Goal: Transaction & Acquisition: Purchase product/service

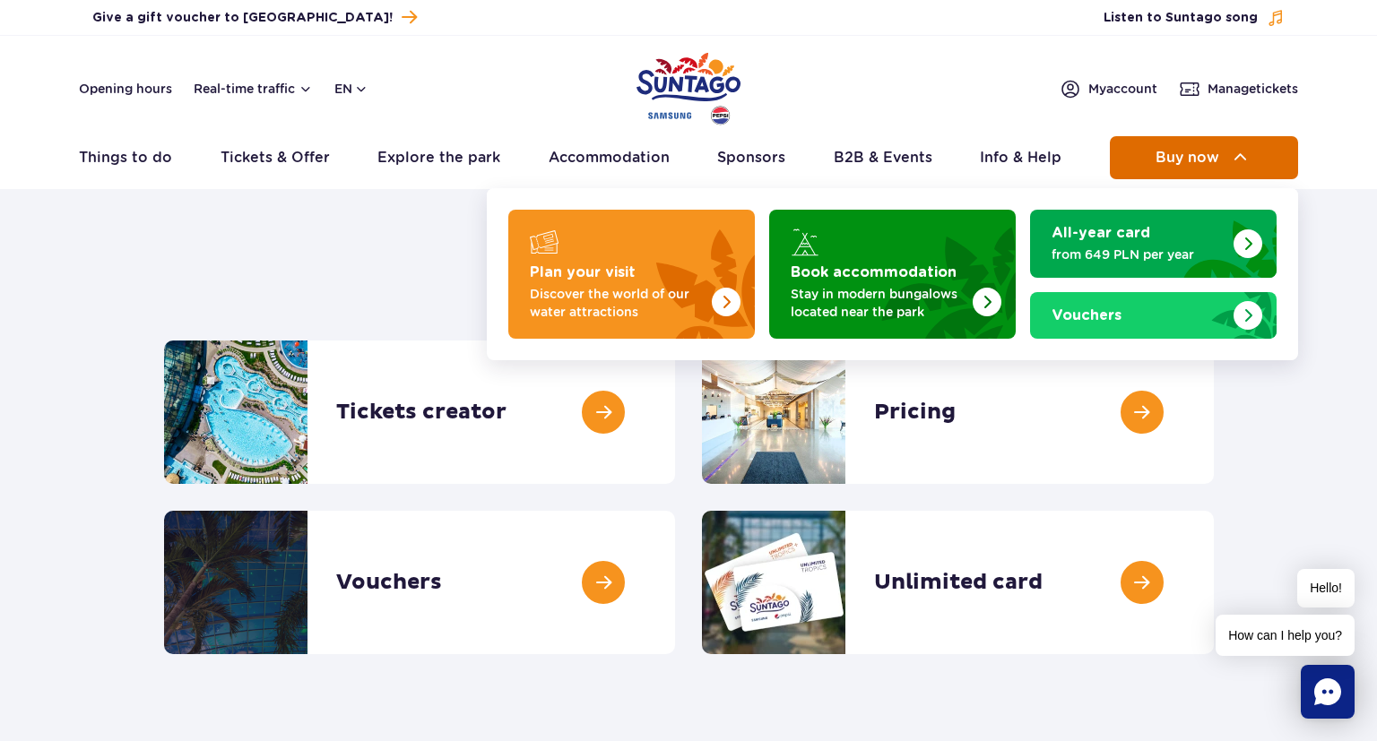
click at [1209, 162] on span "Buy now" at bounding box center [1188, 158] width 64 height 16
click at [1243, 163] on img at bounding box center [1241, 158] width 22 height 22
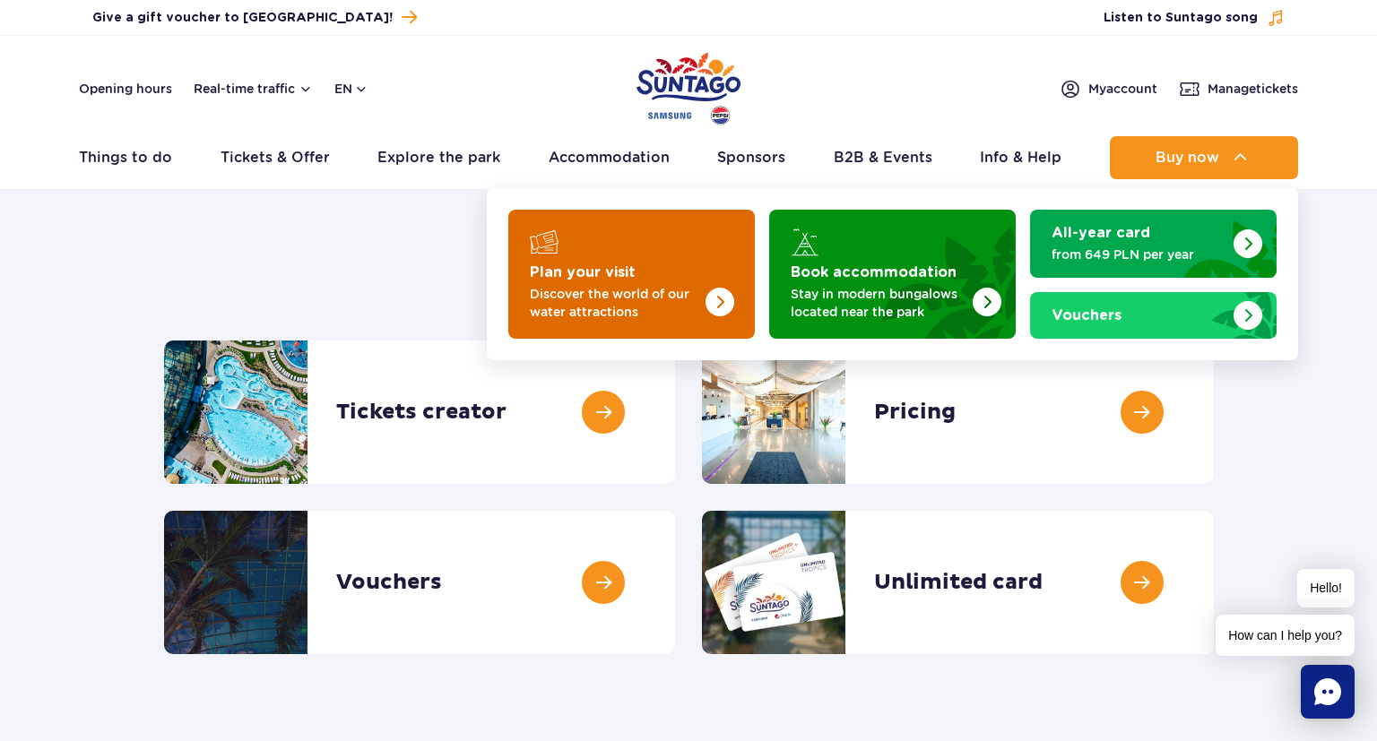
click at [665, 307] on p "Discover the world of our water attractions" at bounding box center [617, 303] width 175 height 36
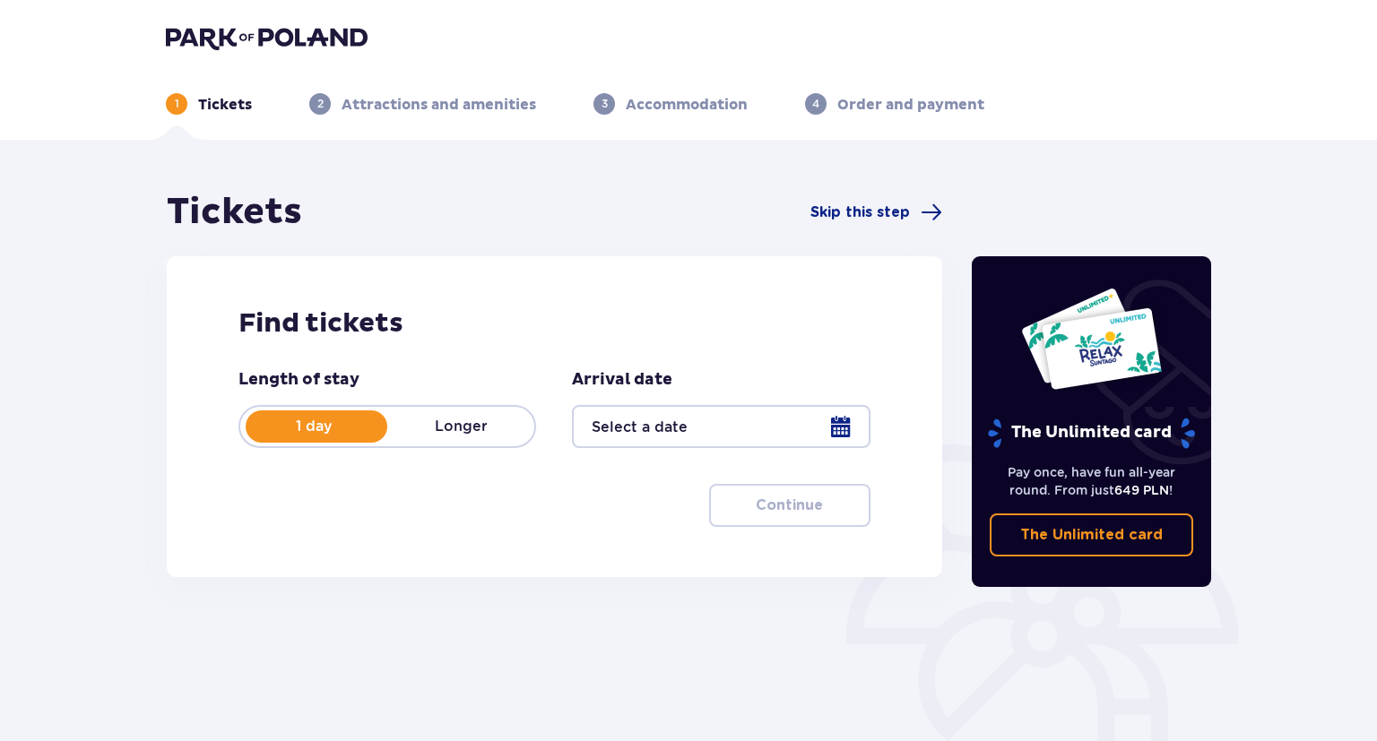
click at [845, 428] on div at bounding box center [721, 426] width 298 height 43
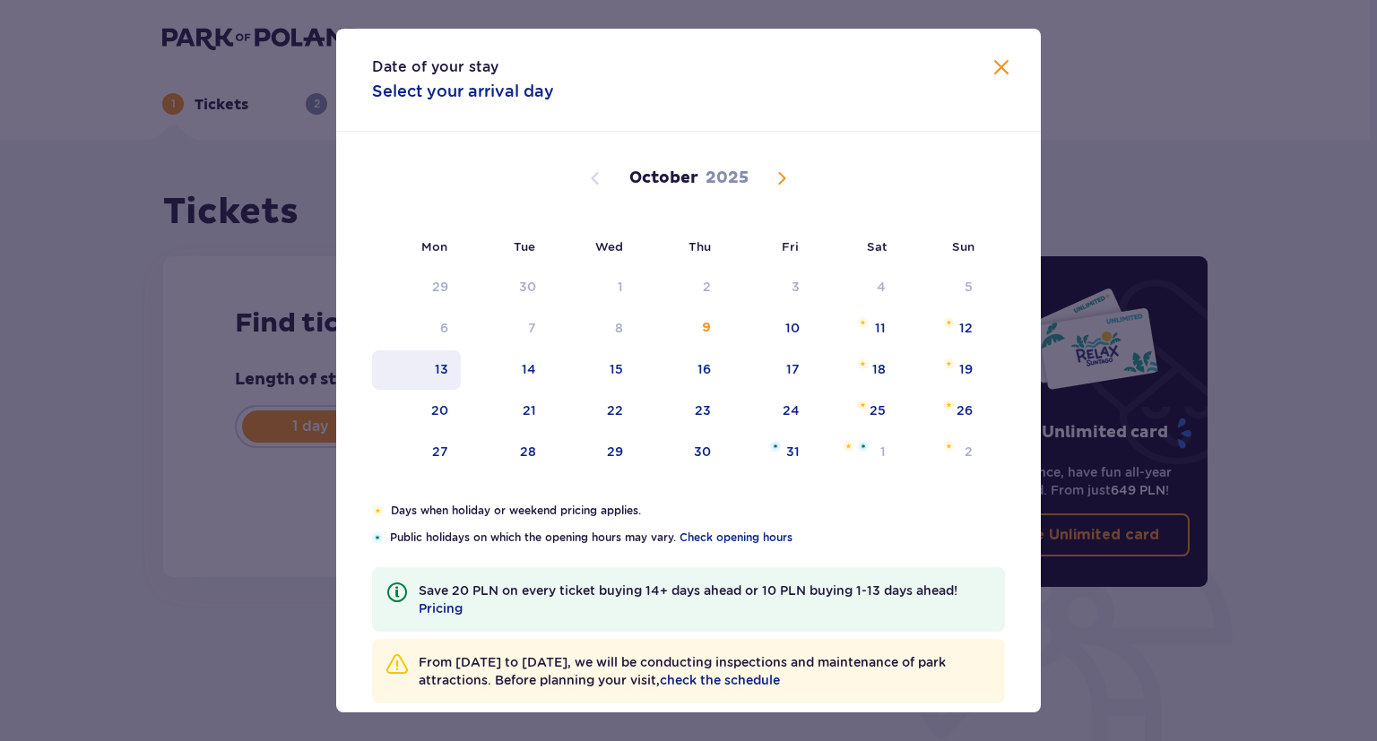
click at [448, 369] on div "13" at bounding box center [416, 370] width 89 height 39
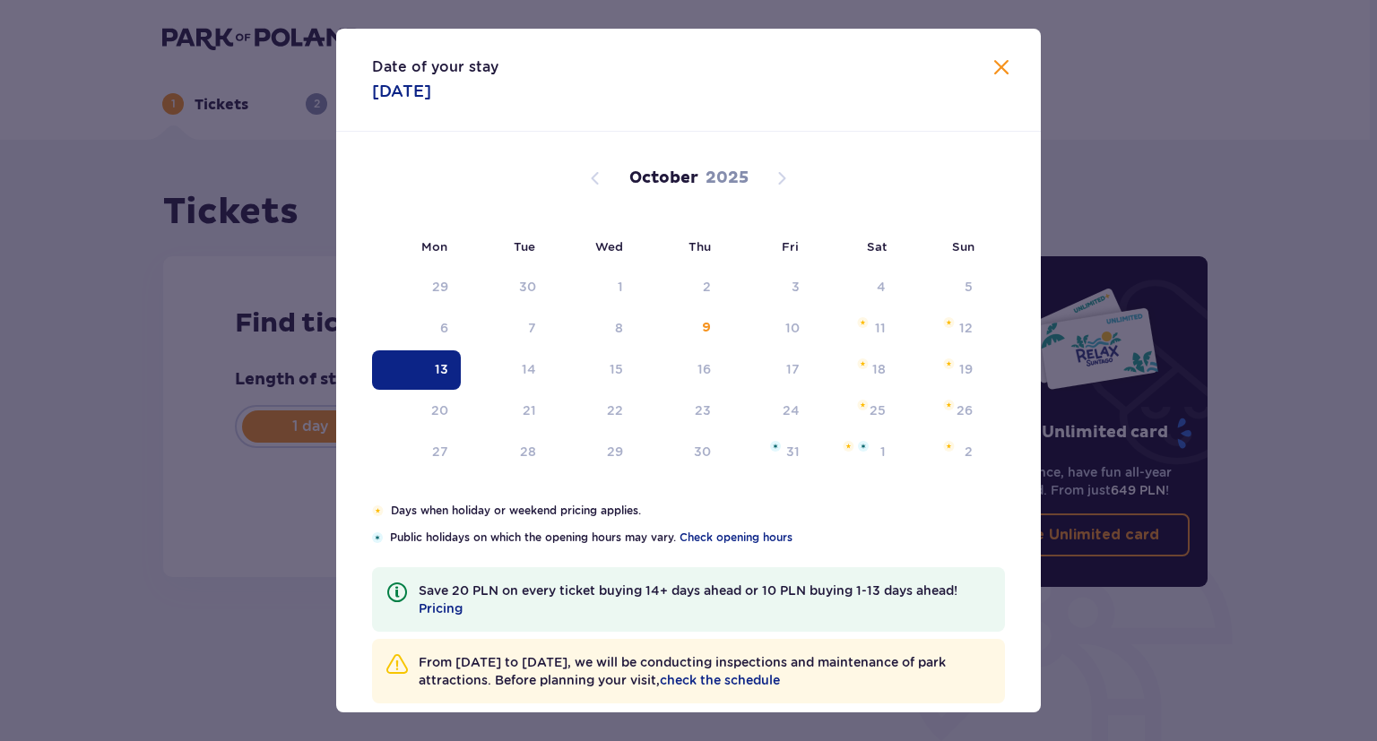
type input "[DATE]"
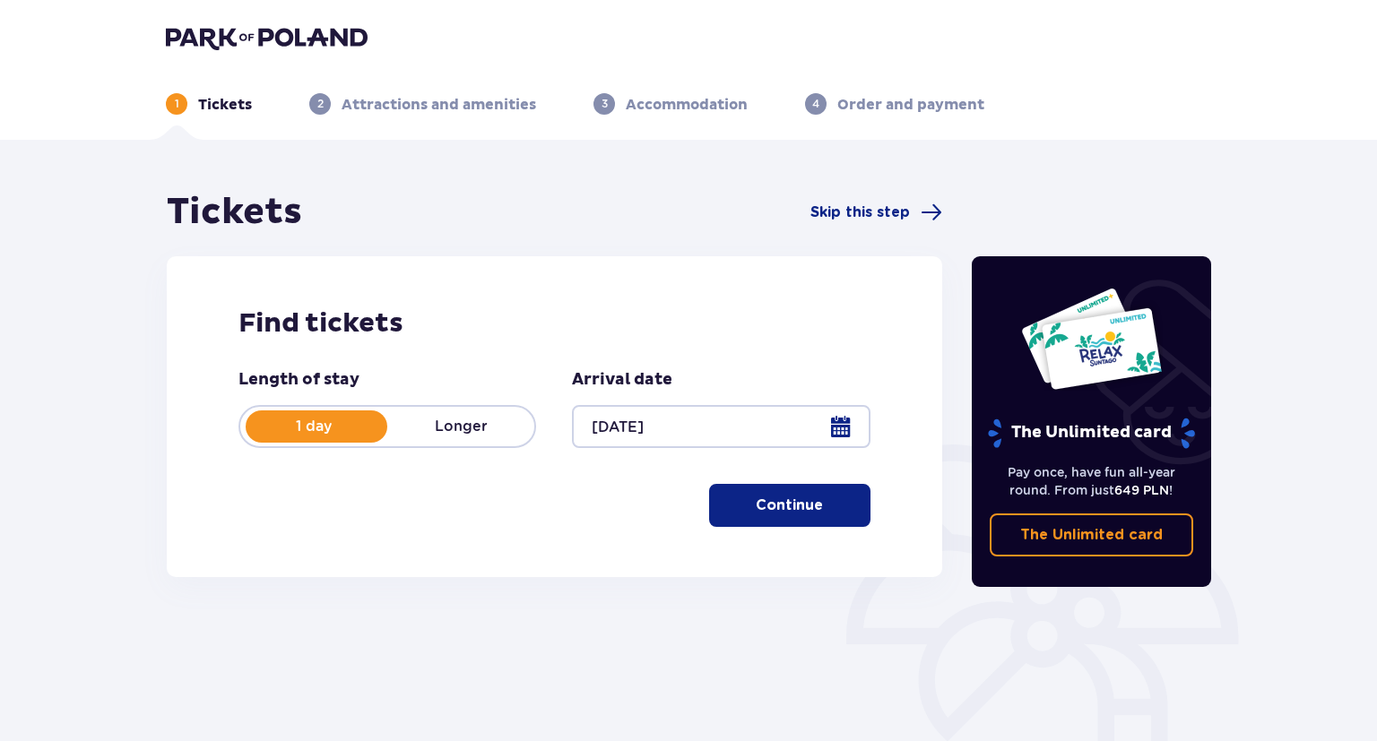
click at [802, 513] on p "Continue" at bounding box center [789, 506] width 67 height 20
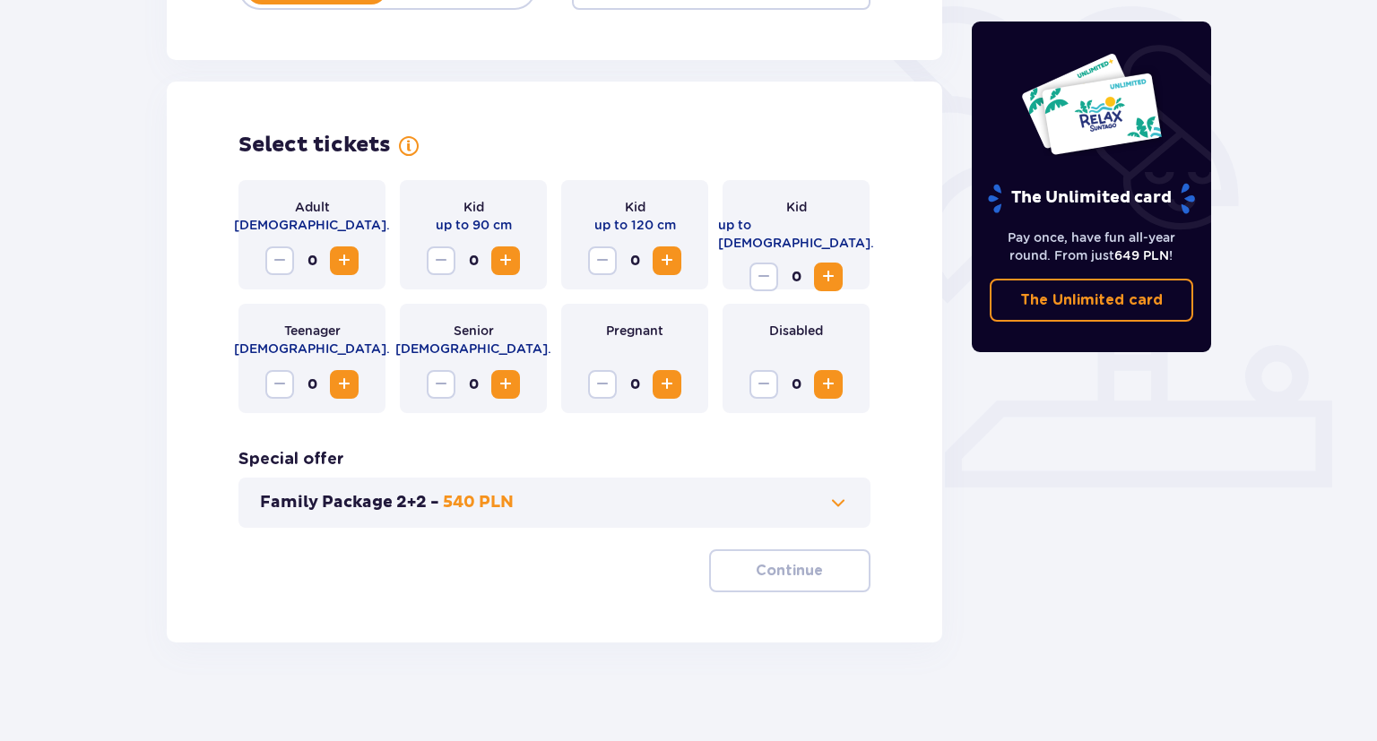
scroll to position [447, 0]
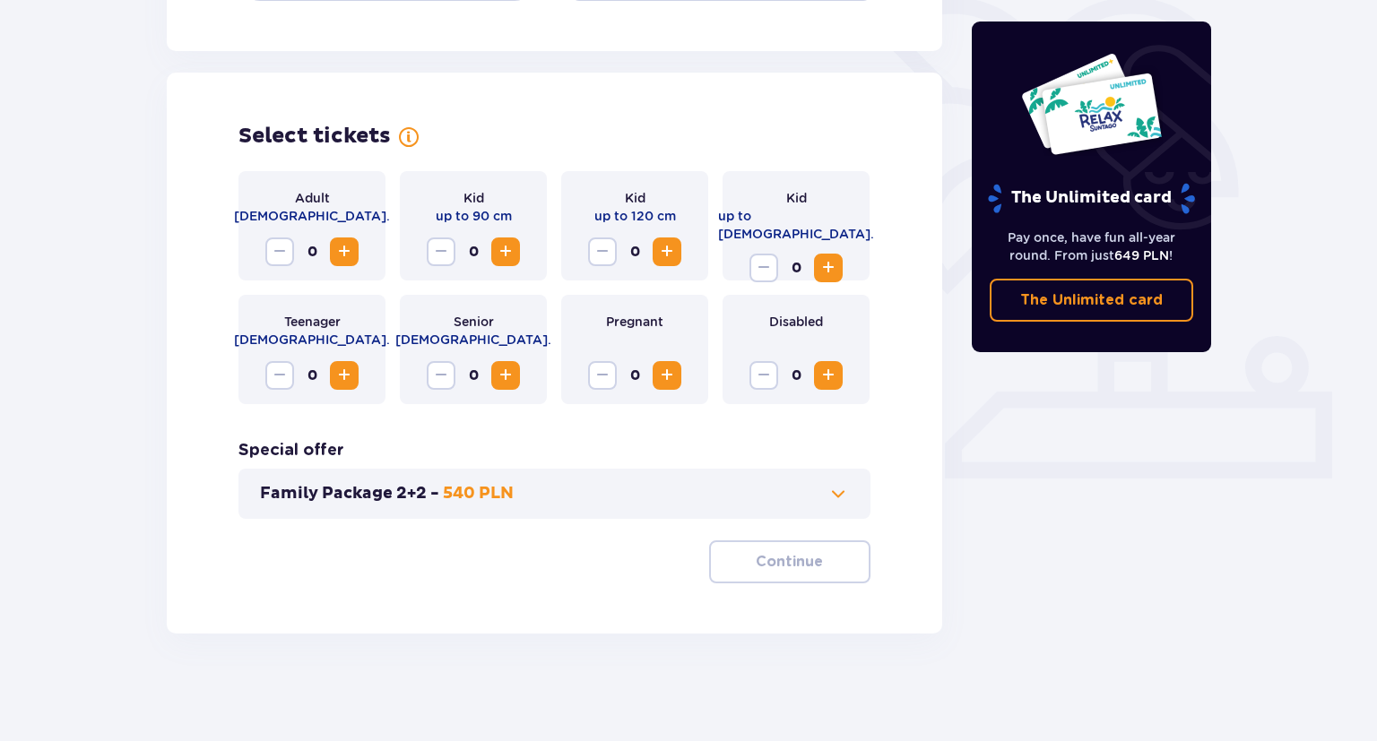
click at [573, 494] on button "Family Package 2+2 - 540 PLN" at bounding box center [554, 494] width 589 height 22
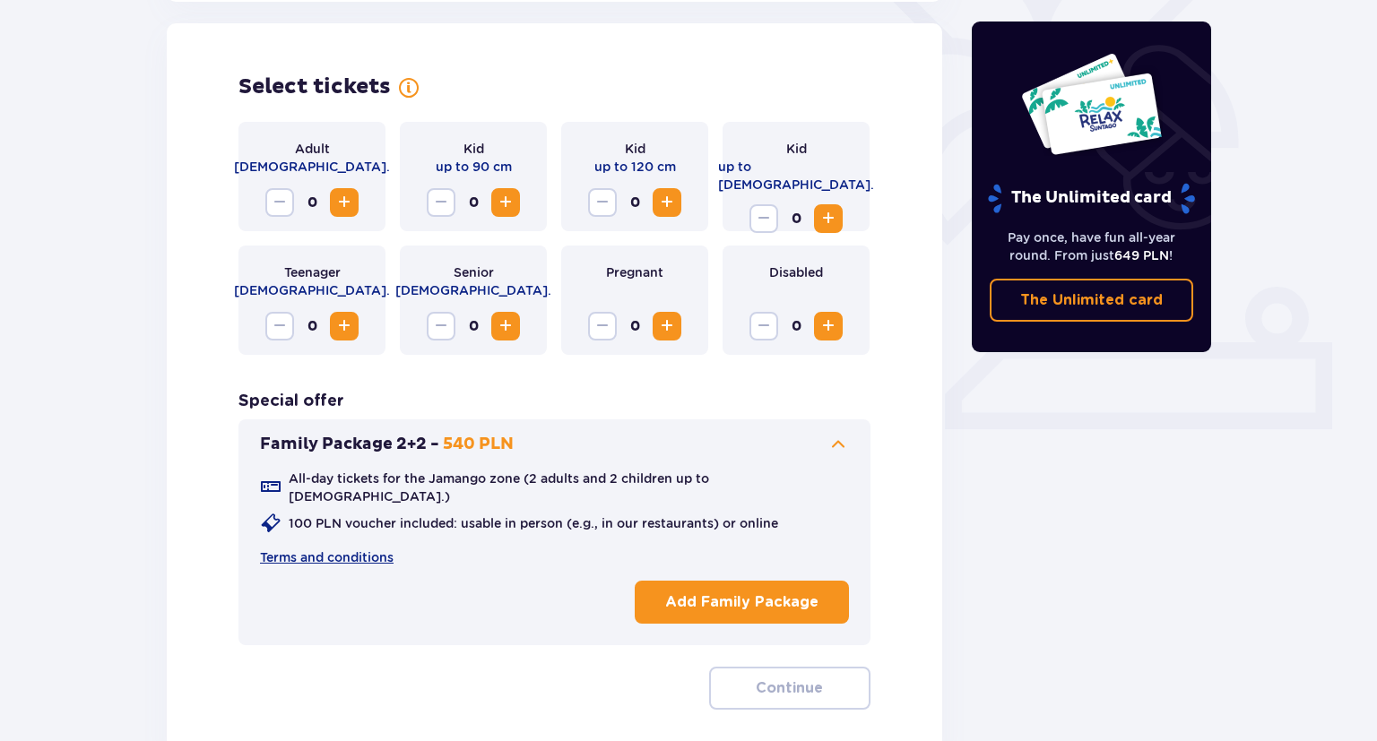
scroll to position [498, 0]
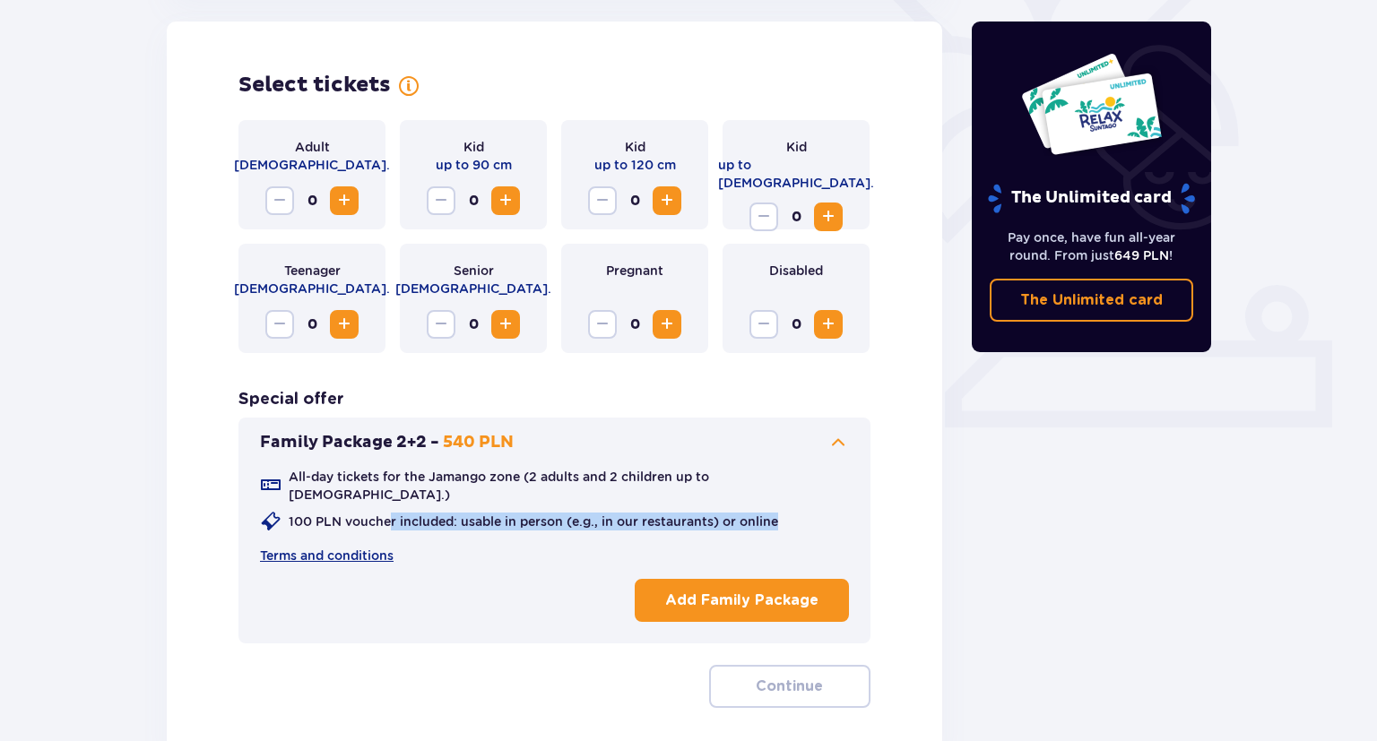
drag, startPoint x: 790, startPoint y: 506, endPoint x: 423, endPoint y: 486, distance: 367.2
click at [389, 495] on div "All-day tickets for the Jamango zone (2 adults and 2 children up to 16 y.o.) 10…" at bounding box center [554, 516] width 589 height 97
click at [325, 547] on link "Terms and conditions" at bounding box center [327, 556] width 134 height 18
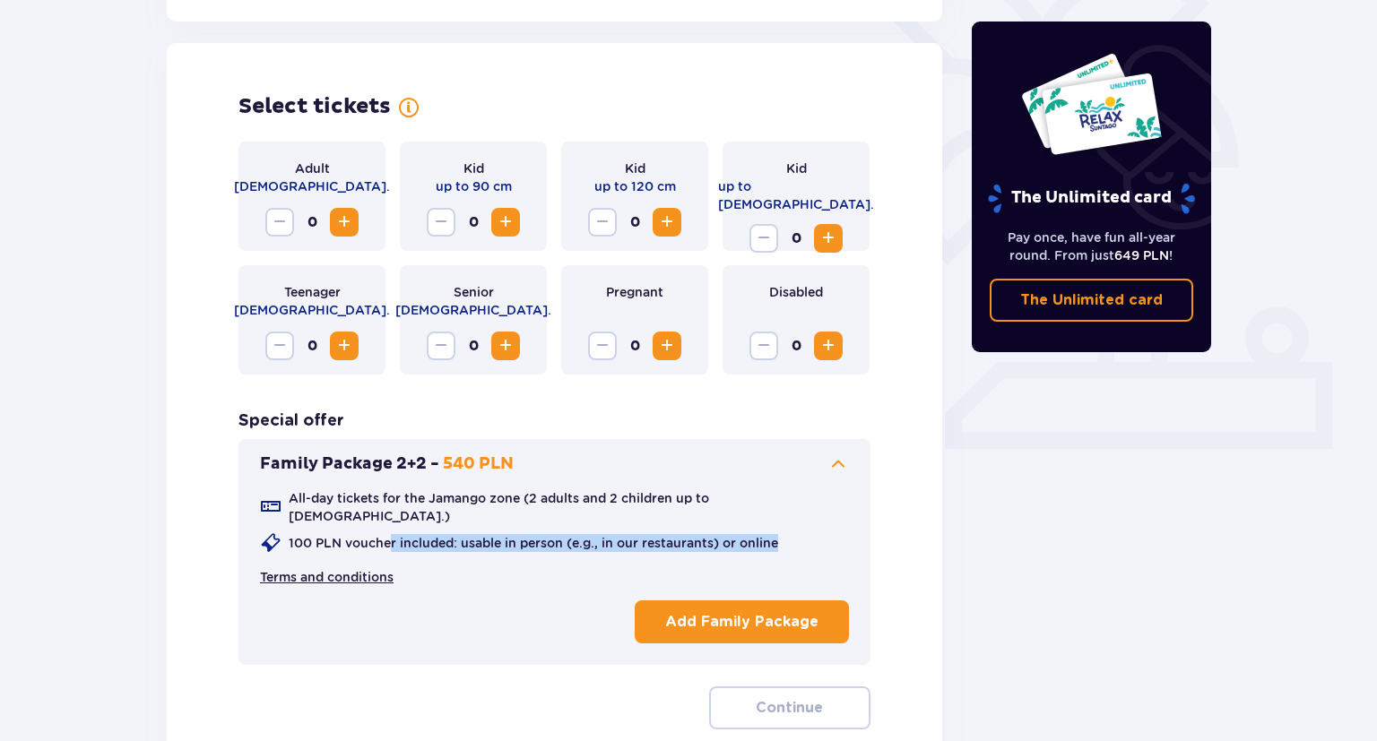
scroll to position [0, 0]
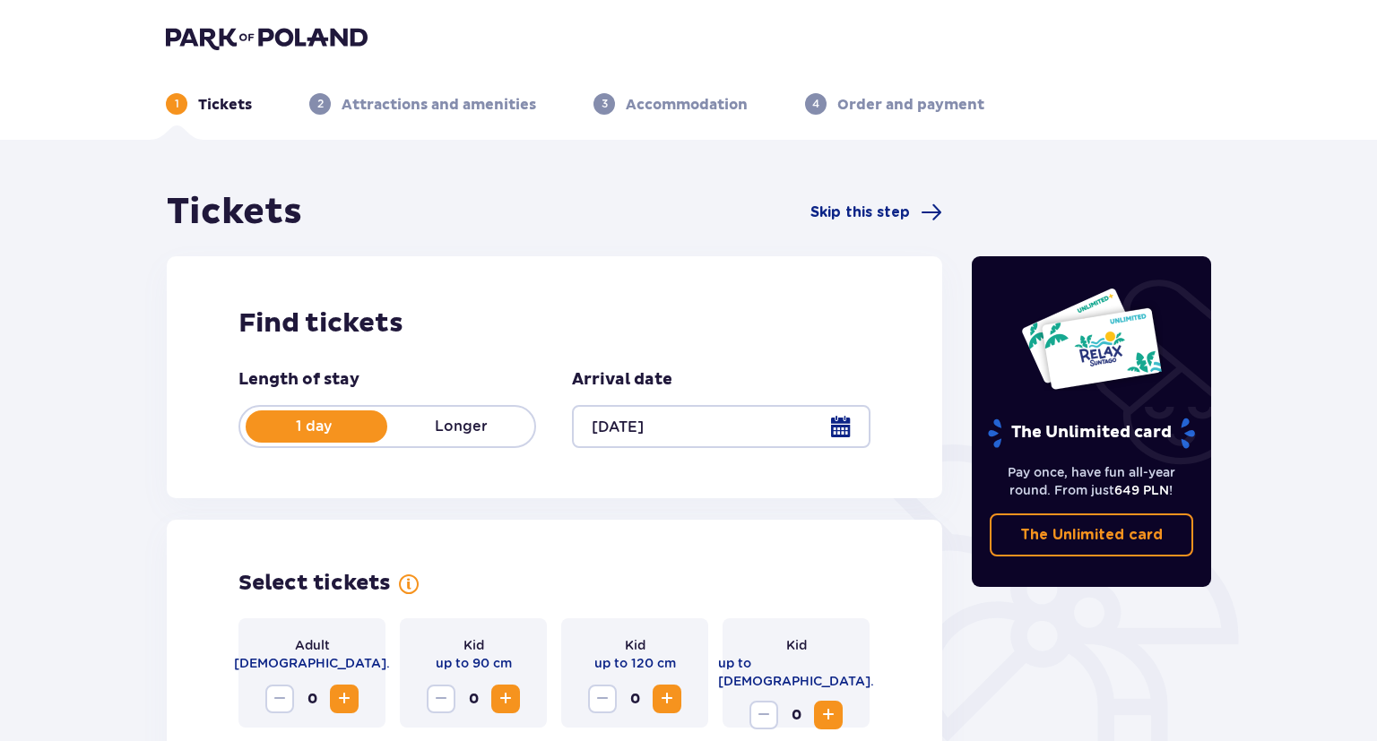
click at [228, 34] on img at bounding box center [267, 37] width 202 height 25
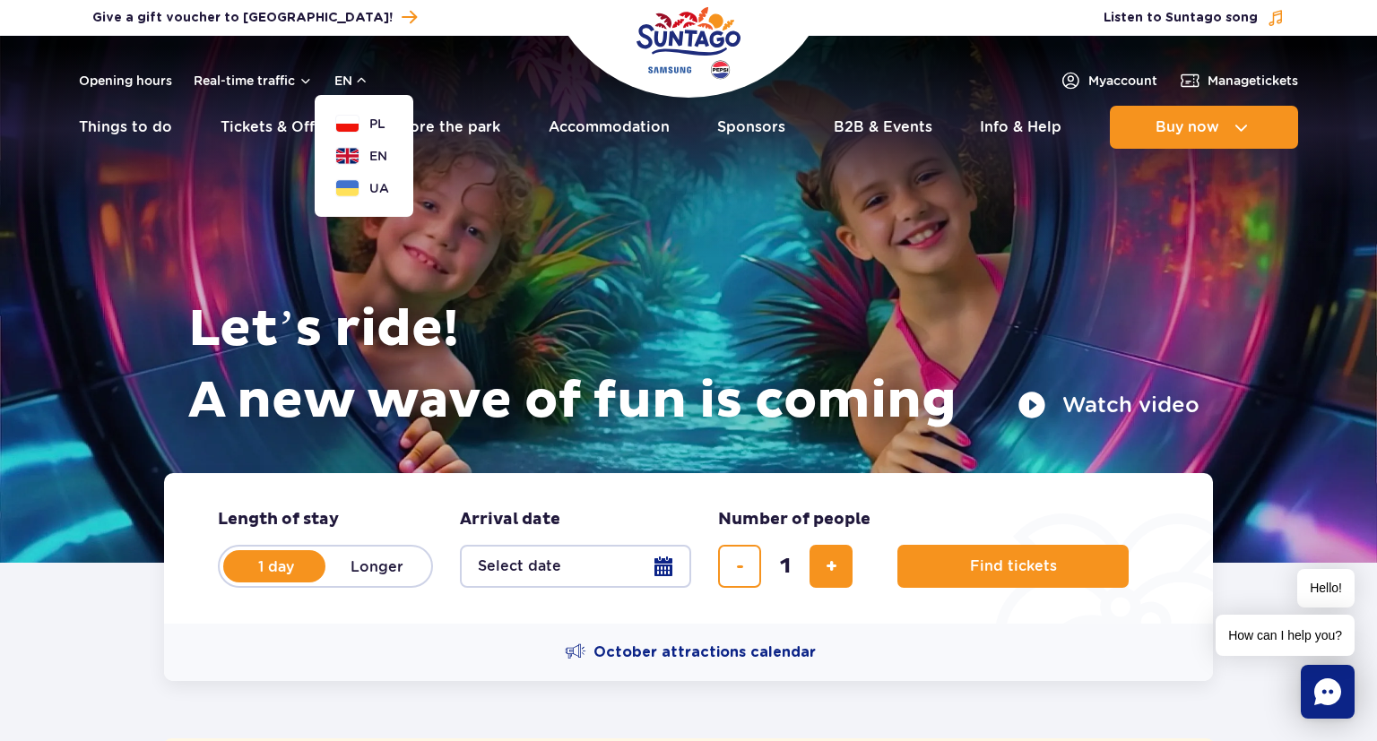
click at [386, 125] on li "PL" at bounding box center [364, 124] width 56 height 18
click at [377, 126] on span "PL" at bounding box center [377, 124] width 16 height 18
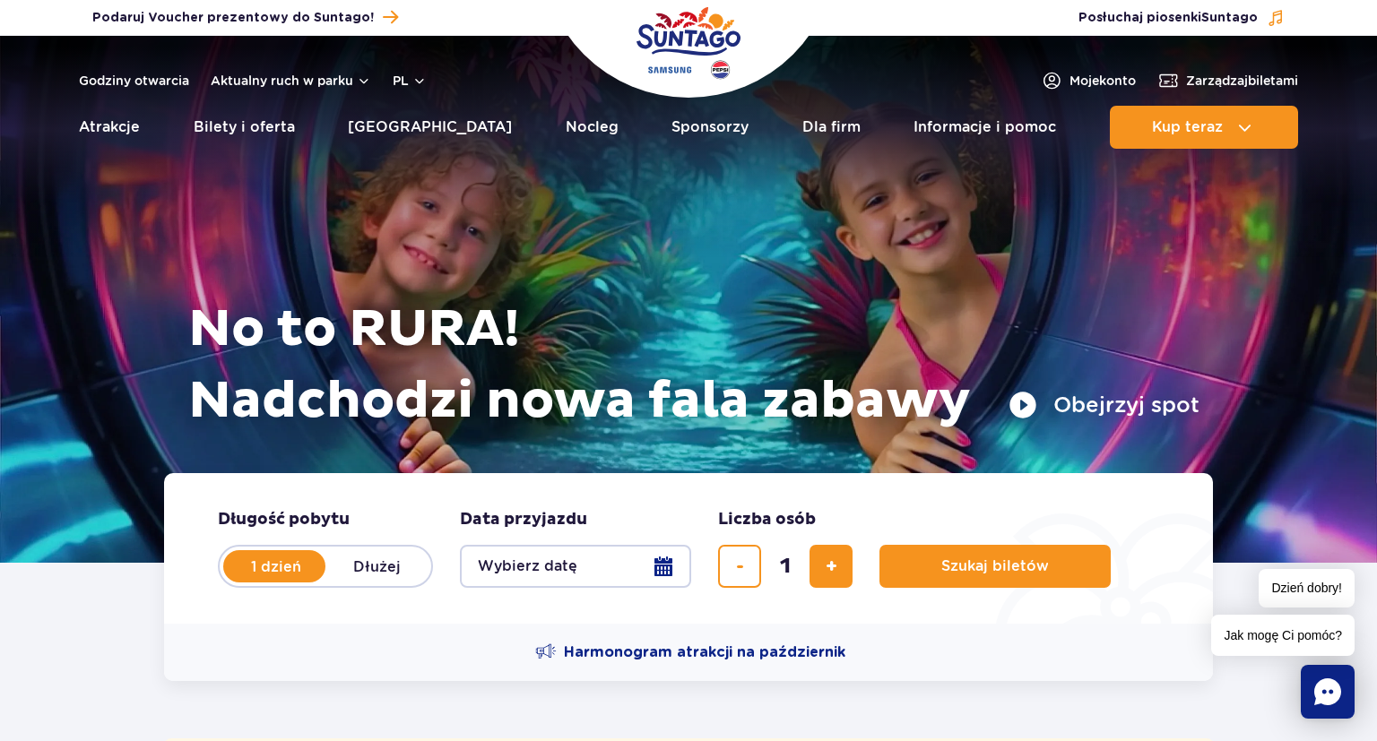
click at [669, 566] on button "Wybierz datę" at bounding box center [575, 566] width 231 height 43
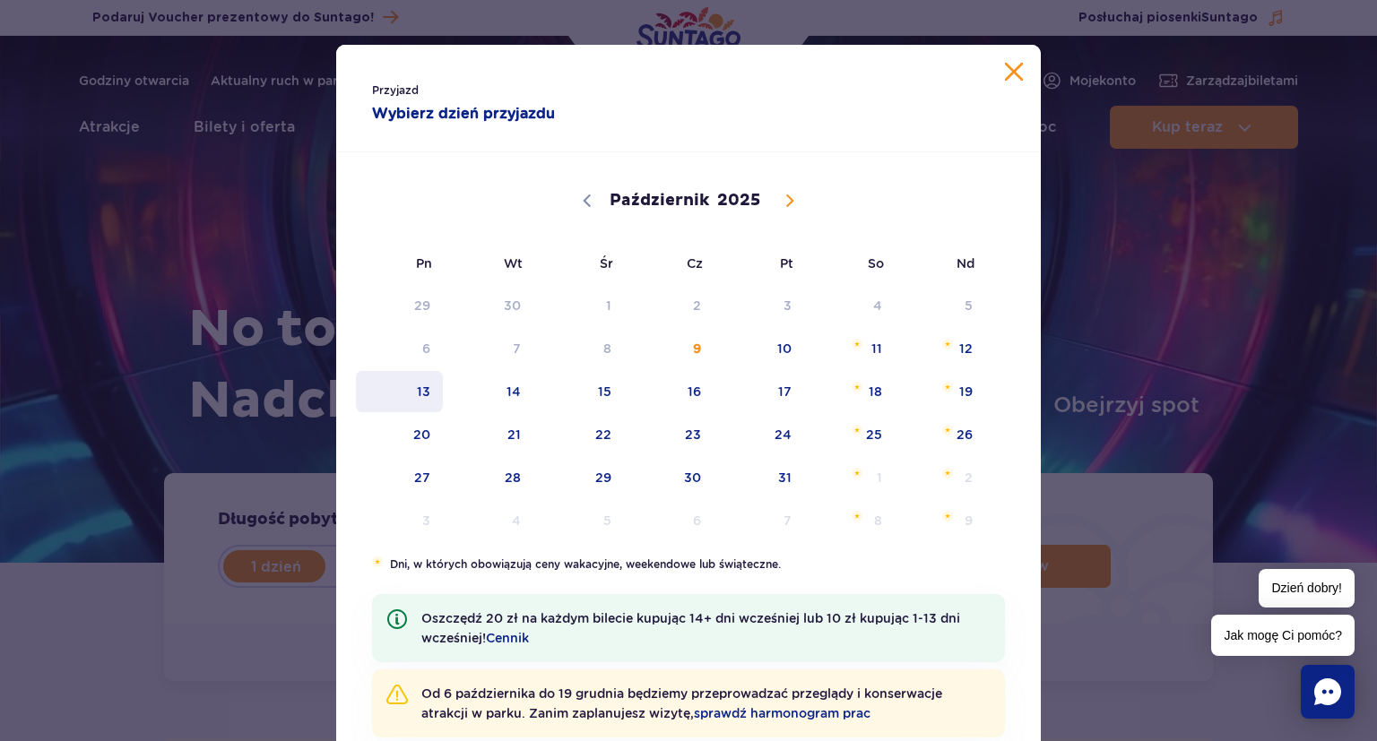
click at [421, 398] on span "13" at bounding box center [399, 391] width 91 height 41
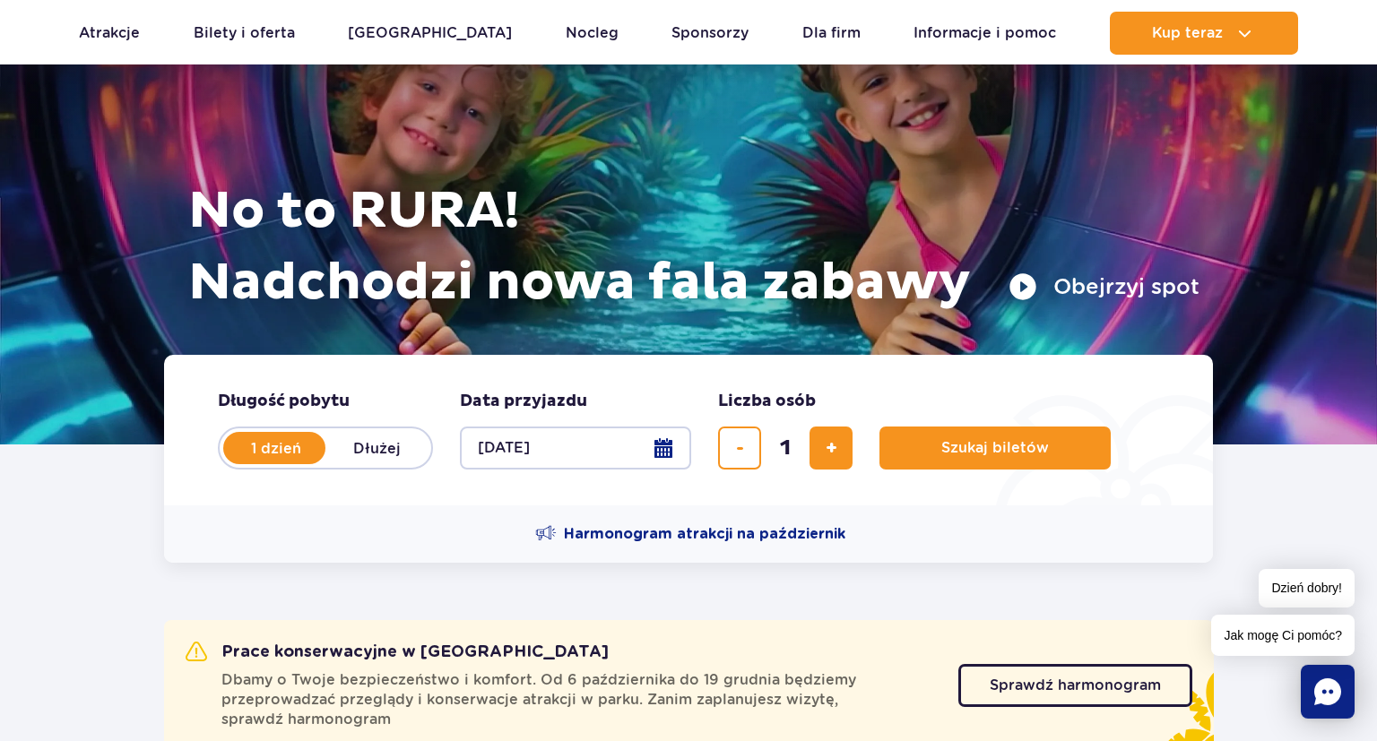
scroll to position [283, 0]
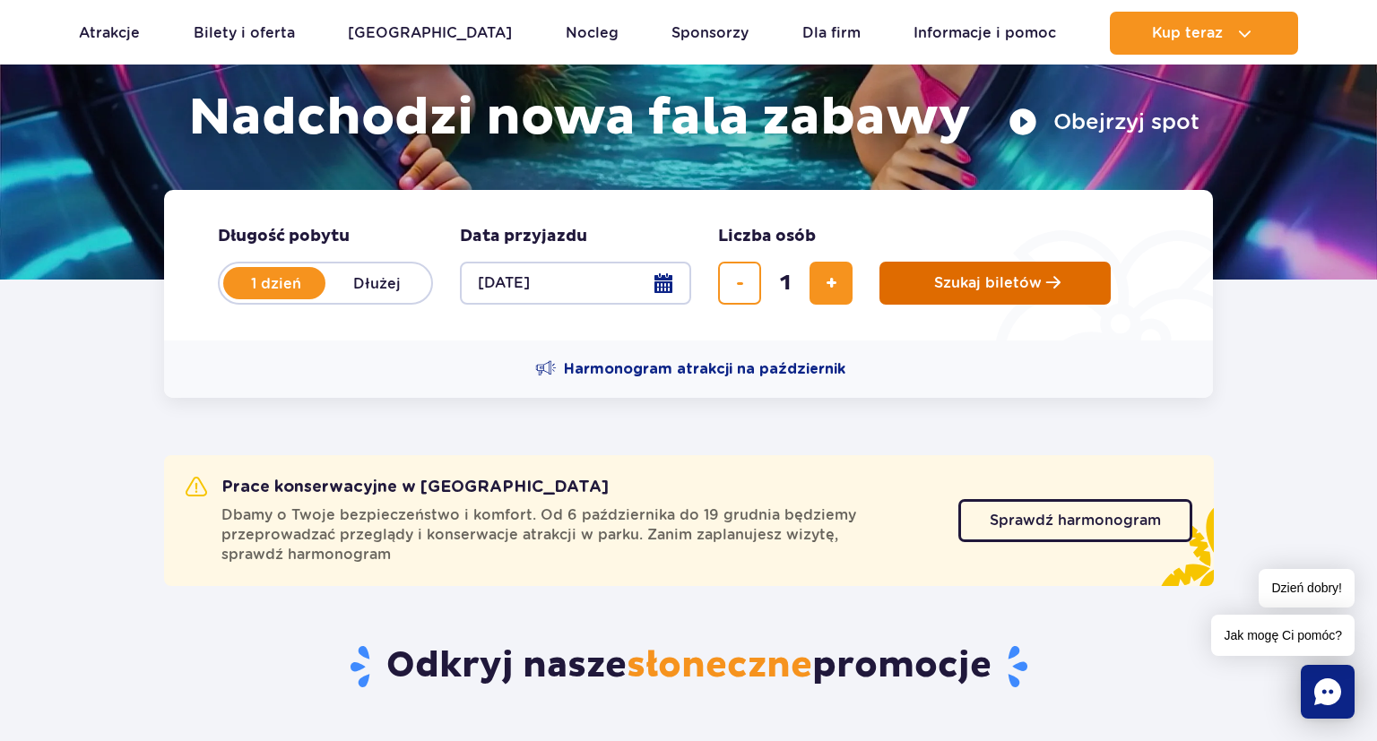
click at [984, 284] on span "Szukaj biletów" at bounding box center [988, 283] width 108 height 16
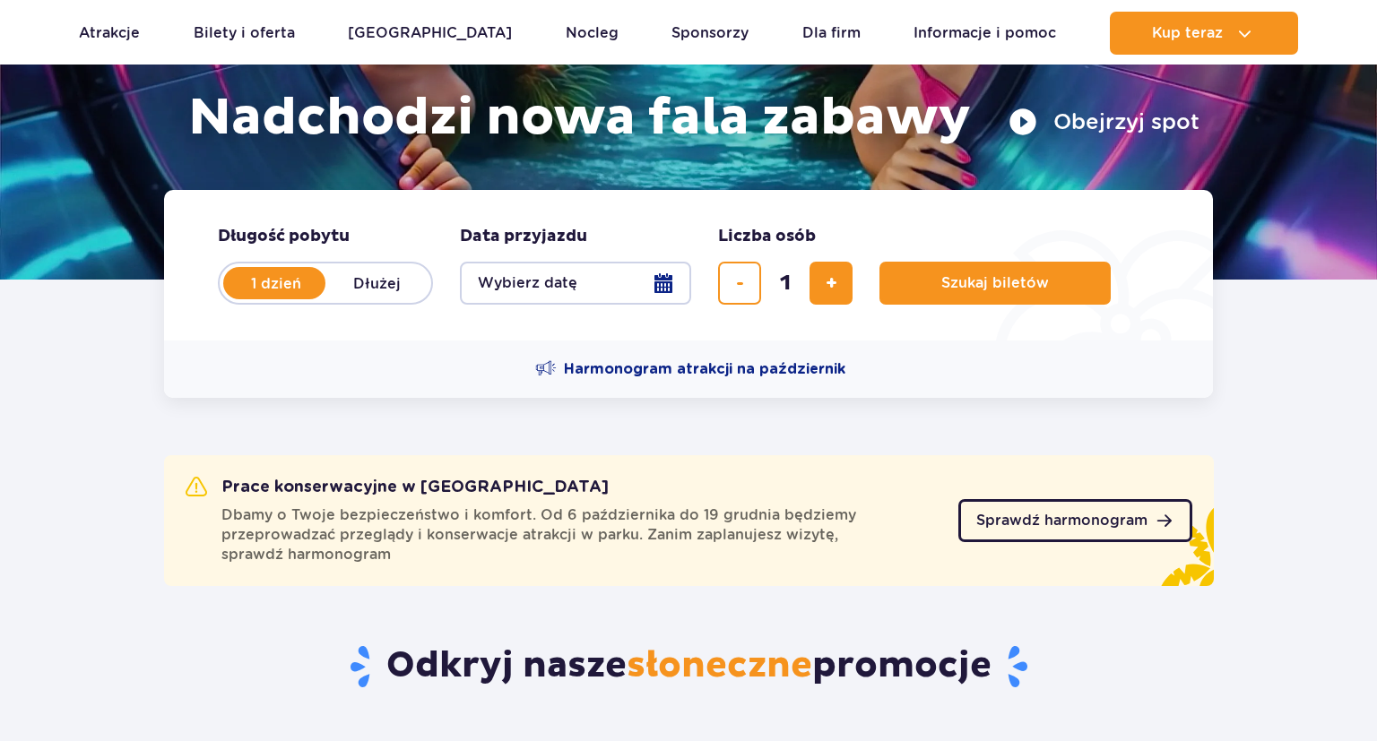
scroll to position [283, 0]
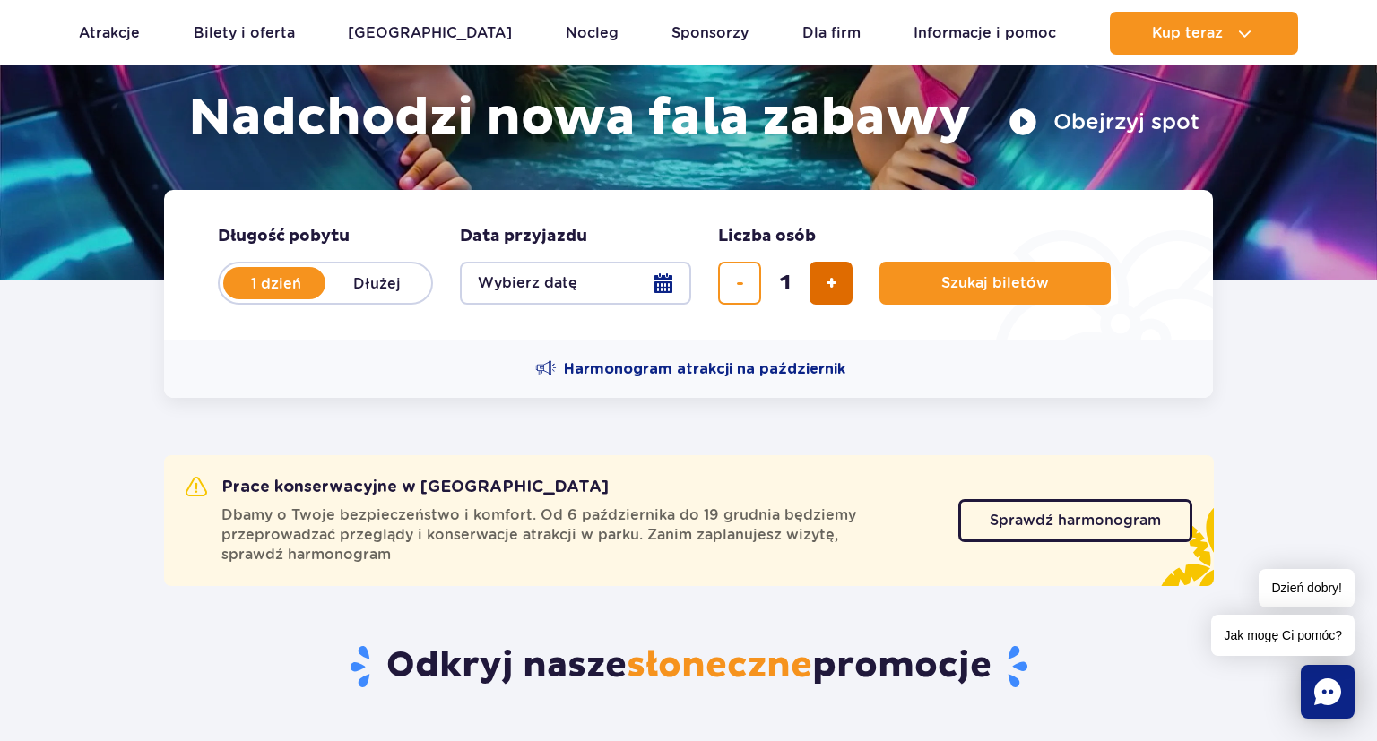
click at [834, 283] on span "dodaj bilet" at bounding box center [832, 283] width 12 height 0
type input "4"
click at [652, 287] on button "Wybierz datę" at bounding box center [575, 283] width 231 height 43
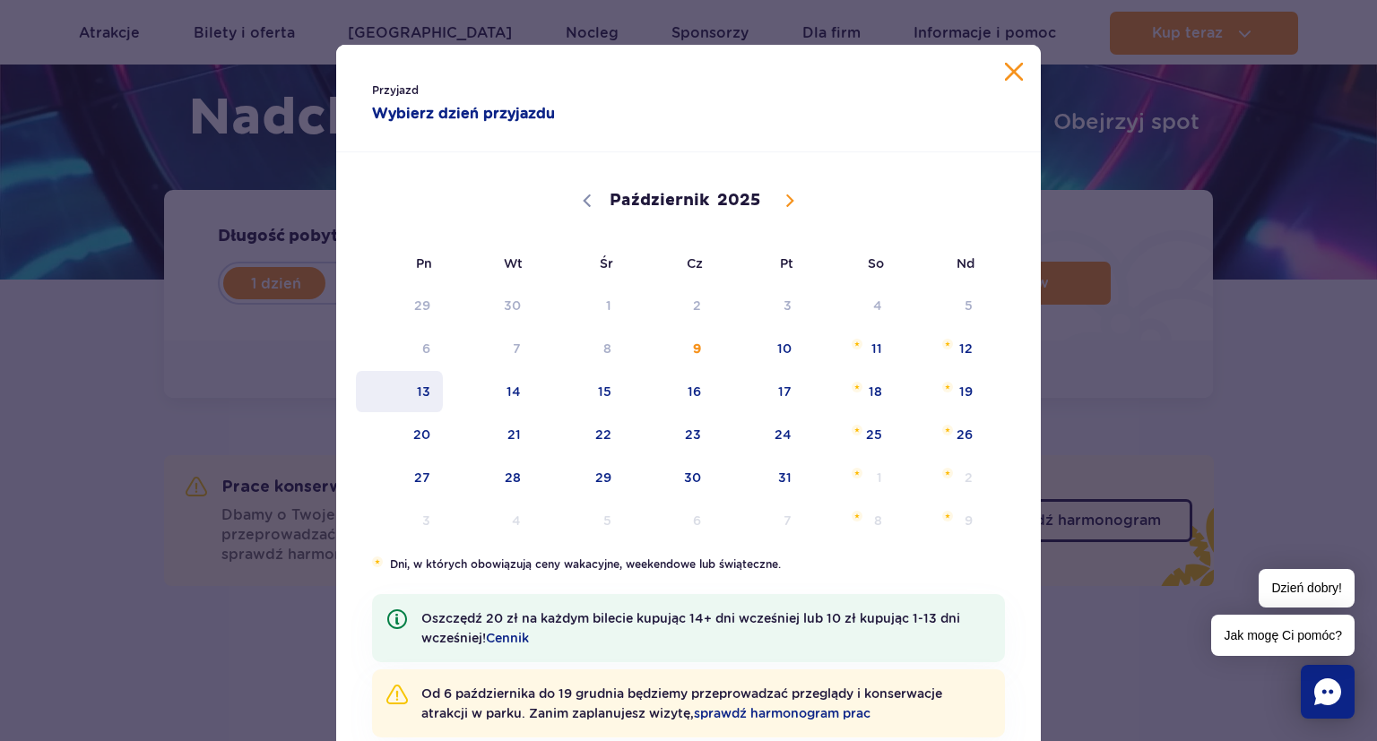
click at [423, 386] on span "13" at bounding box center [399, 391] width 91 height 41
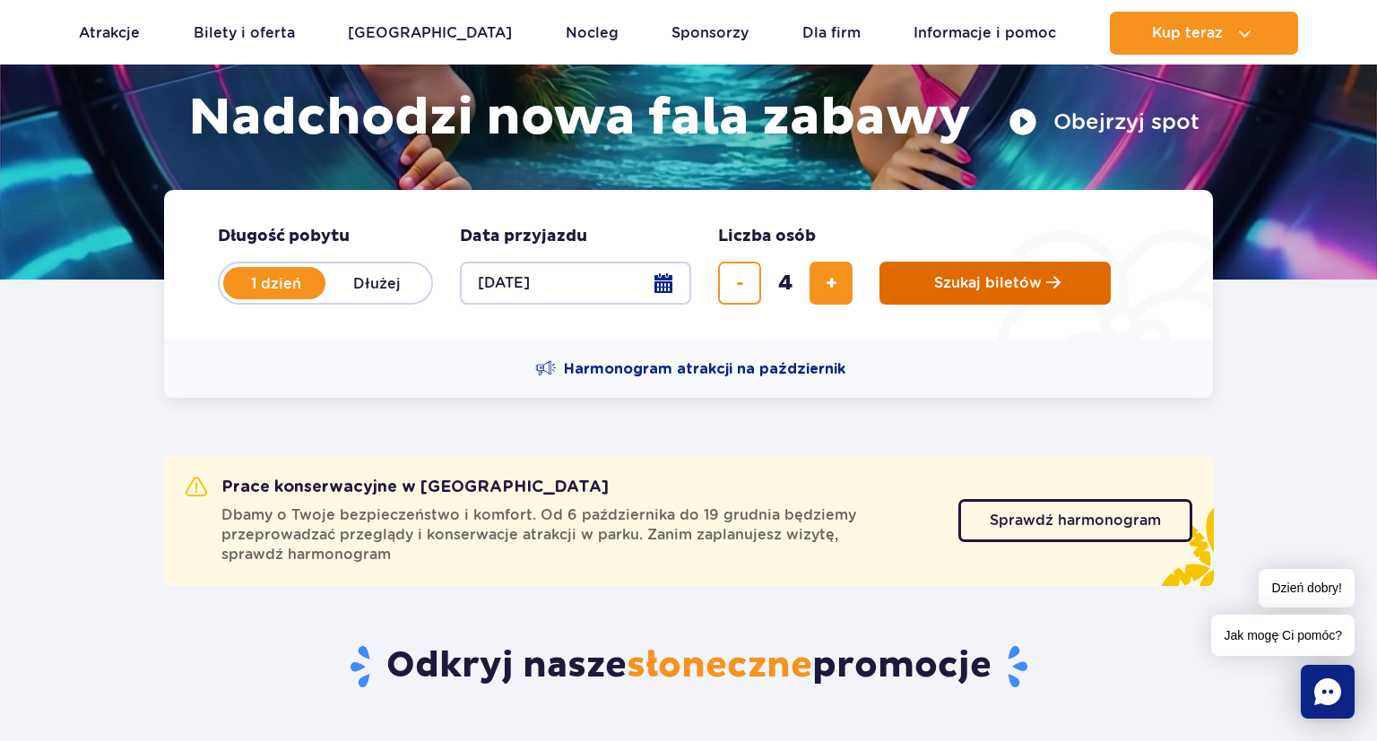
click at [964, 286] on span "Szukaj biletów" at bounding box center [988, 283] width 108 height 16
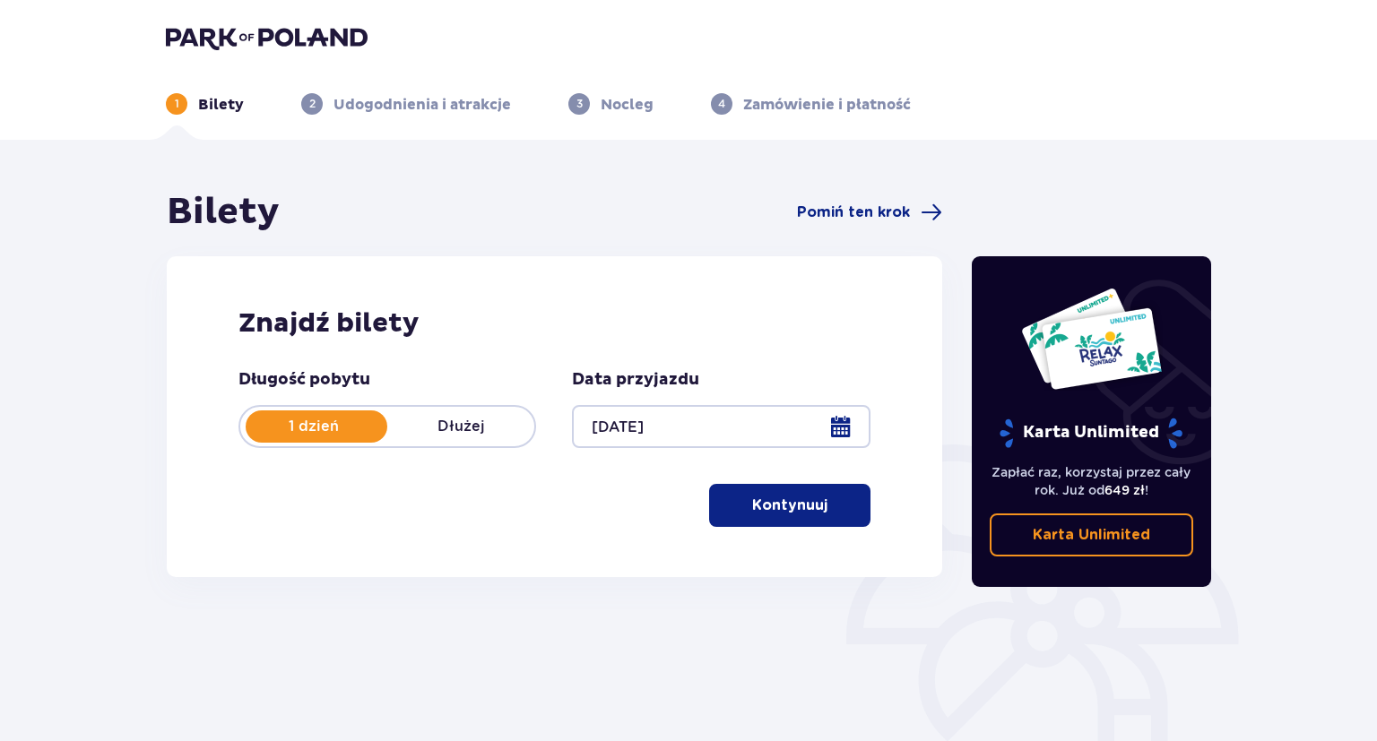
click at [812, 507] on button "Kontynuuj" at bounding box center [789, 505] width 161 height 43
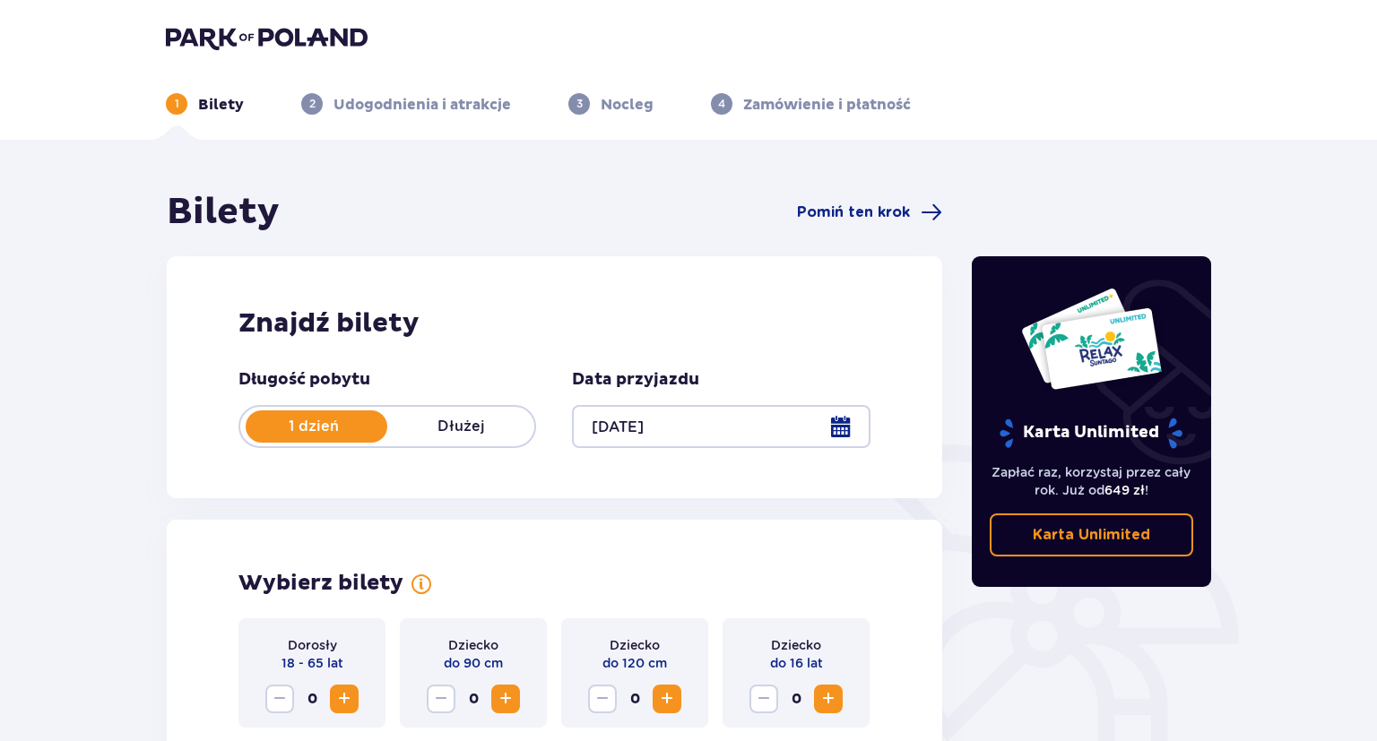
scroll to position [447, 0]
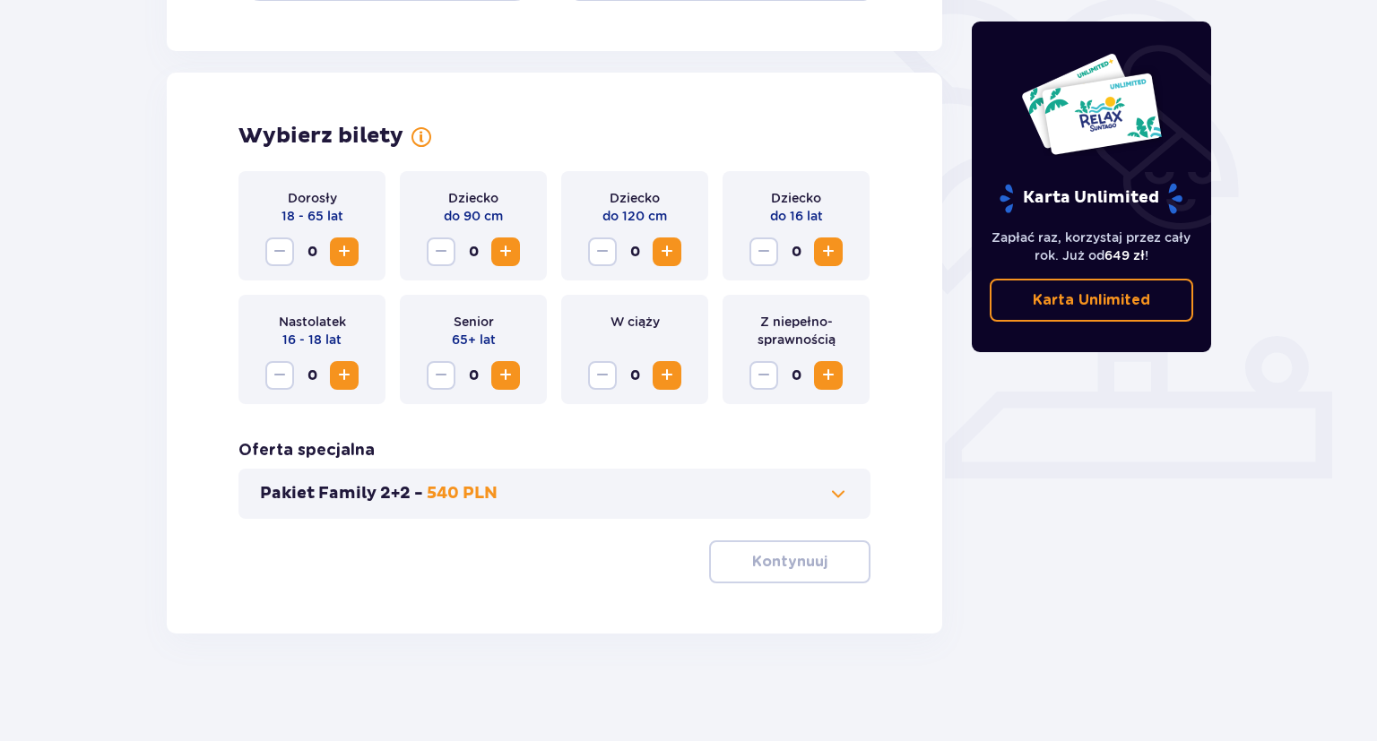
click at [842, 498] on span at bounding box center [839, 494] width 22 height 22
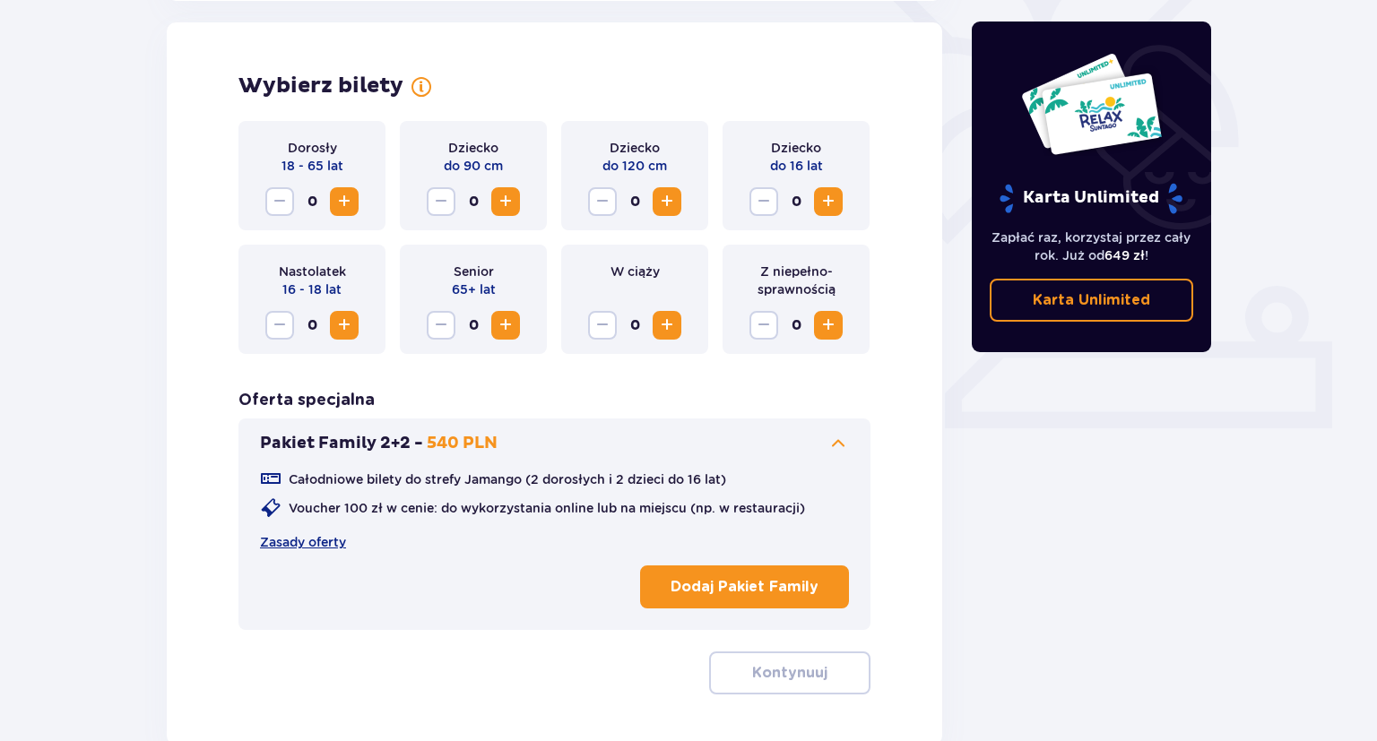
scroll to position [498, 0]
click at [305, 543] on link "Zasady oferty" at bounding box center [303, 542] width 86 height 18
click at [719, 593] on p "Dodaj Pakiet Family" at bounding box center [745, 586] width 148 height 20
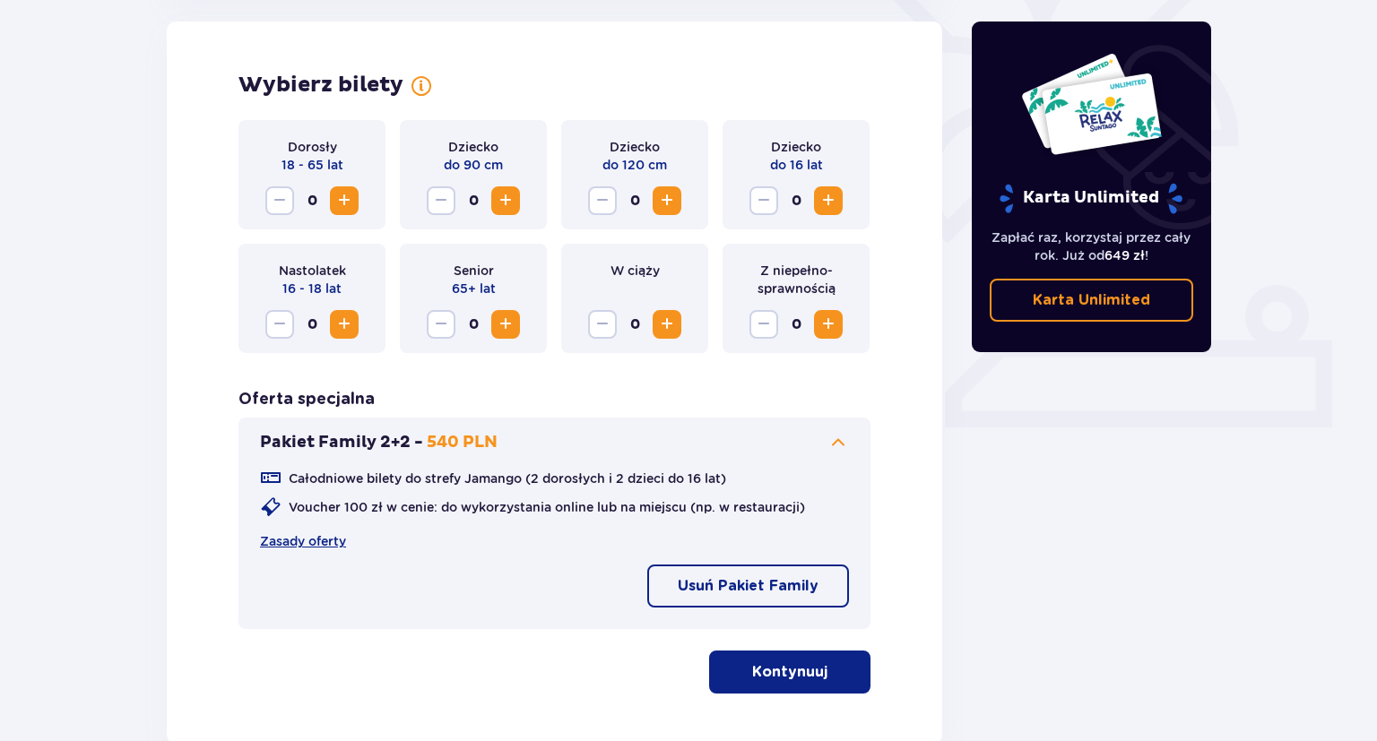
click at [793, 680] on p "Kontynuuj" at bounding box center [789, 673] width 75 height 20
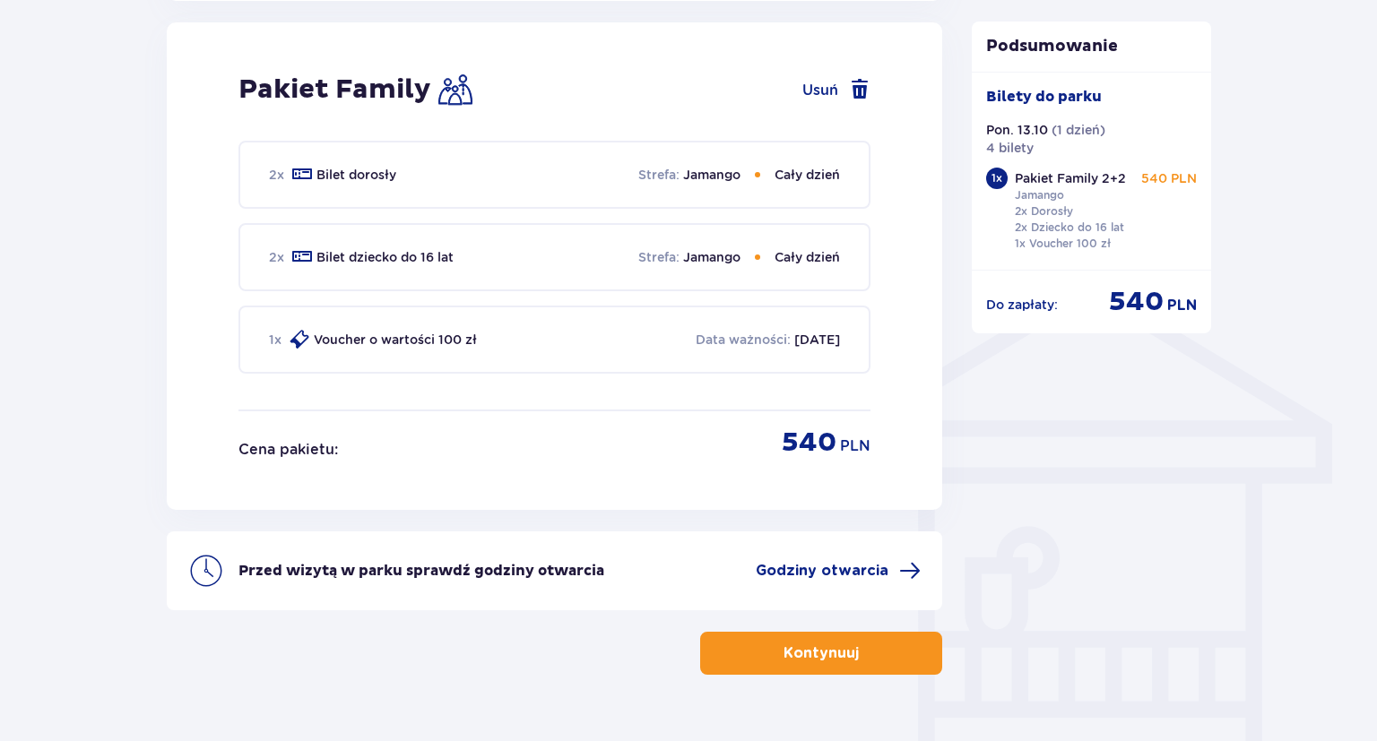
scroll to position [1178, 0]
click at [822, 653] on p "Kontynuuj" at bounding box center [821, 653] width 75 height 20
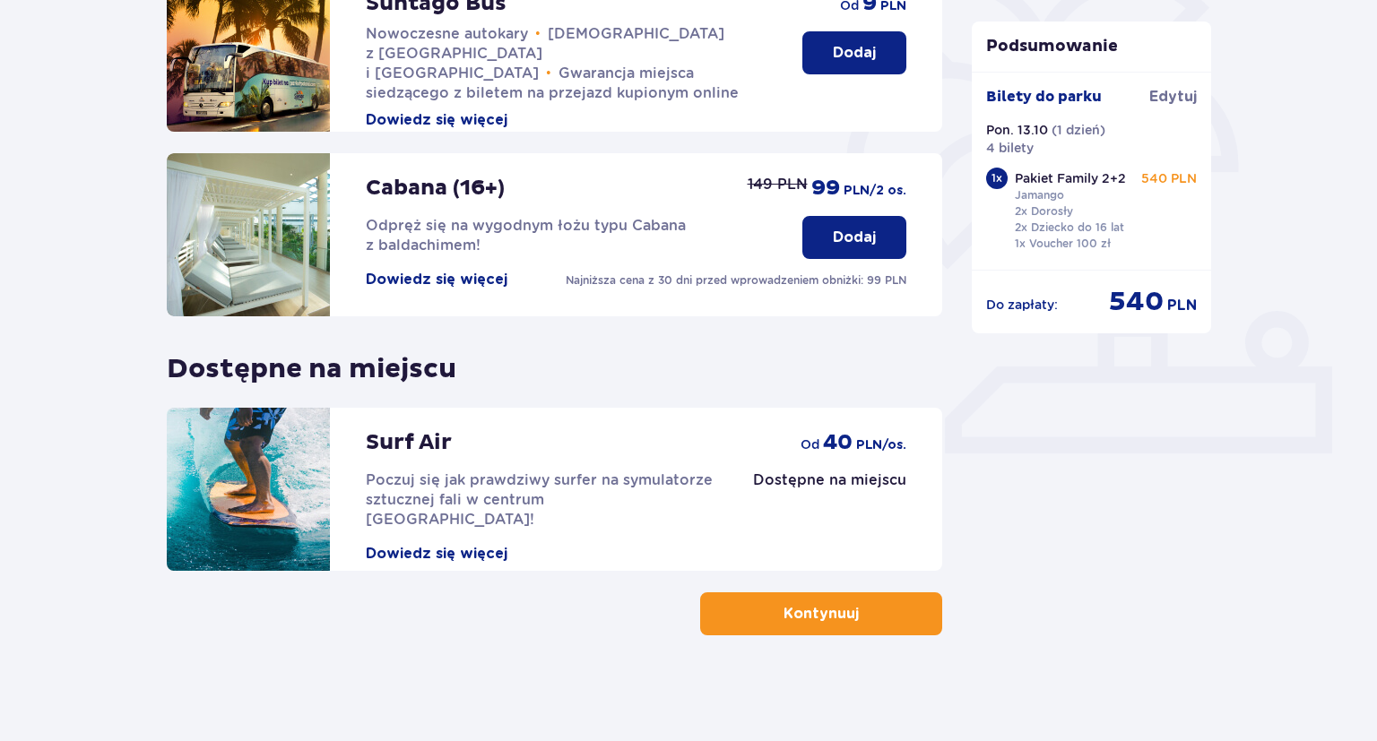
scroll to position [473, 0]
click at [776, 596] on button "Kontynuuj" at bounding box center [821, 613] width 242 height 43
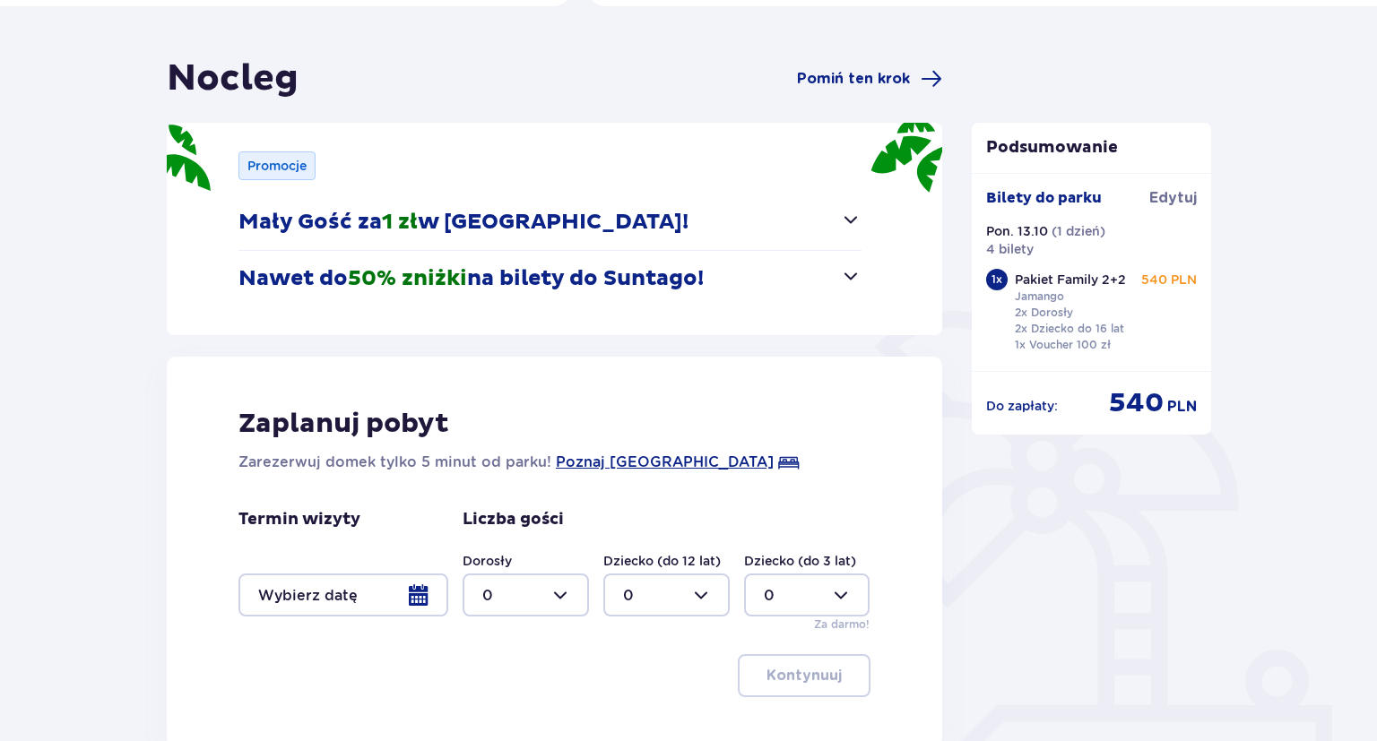
scroll to position [283, 0]
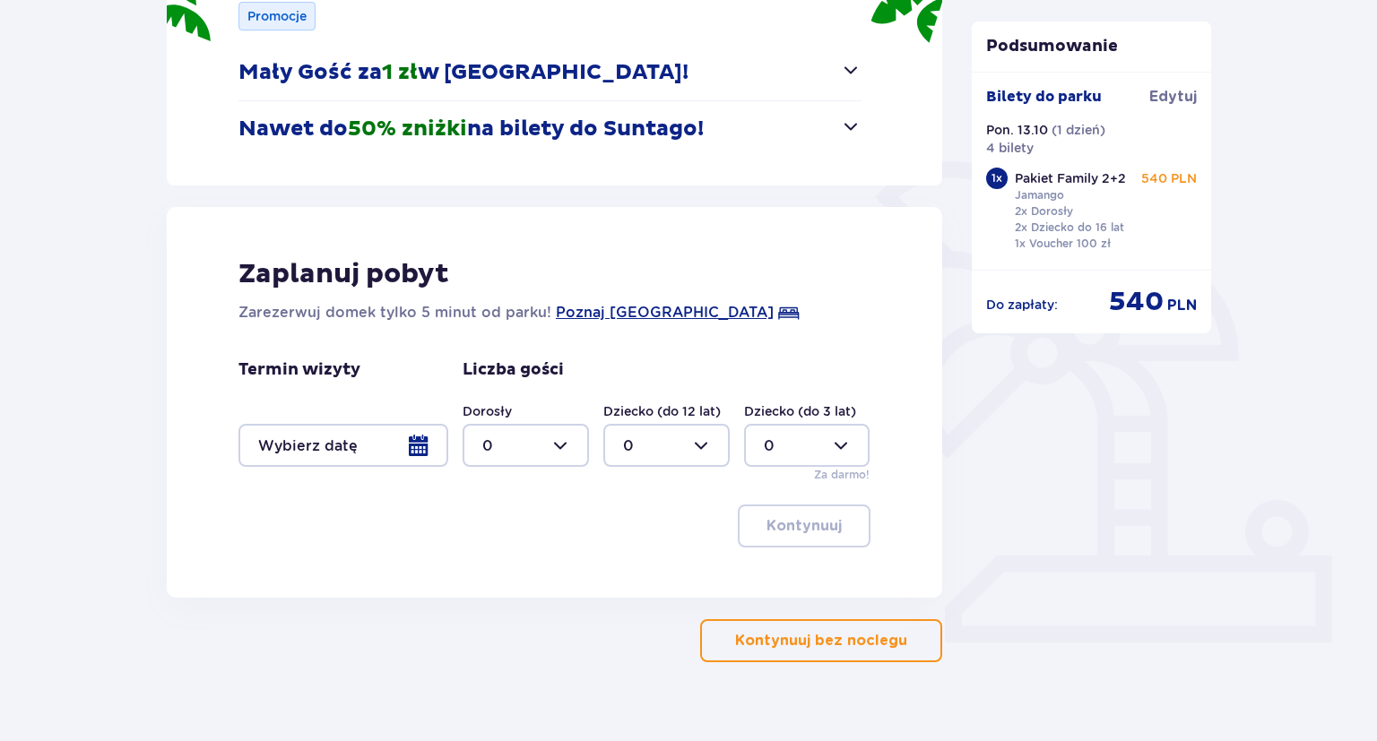
click at [842, 647] on p "Kontynuuj bez noclegu" at bounding box center [821, 641] width 172 height 20
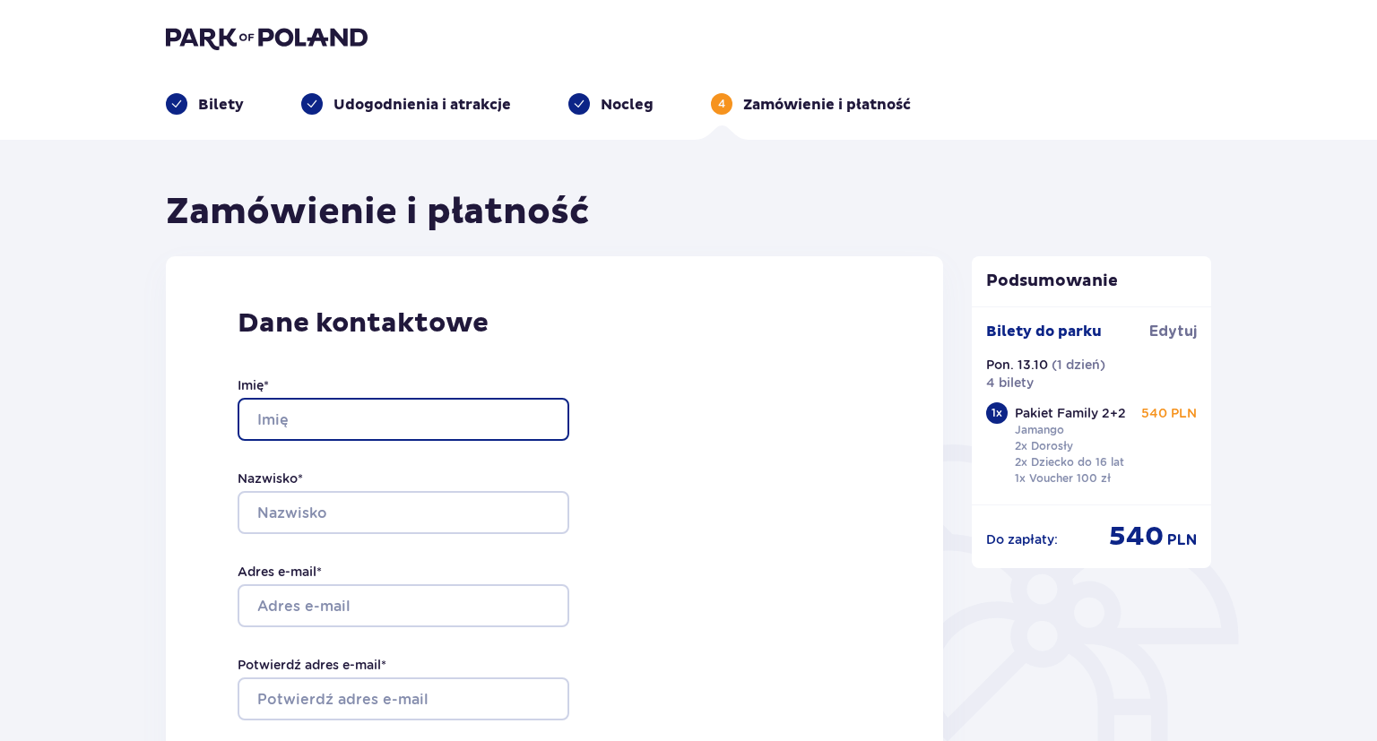
click at [323, 414] on input "Imię *" at bounding box center [404, 419] width 332 height 43
type input "d"
type input "Diana"
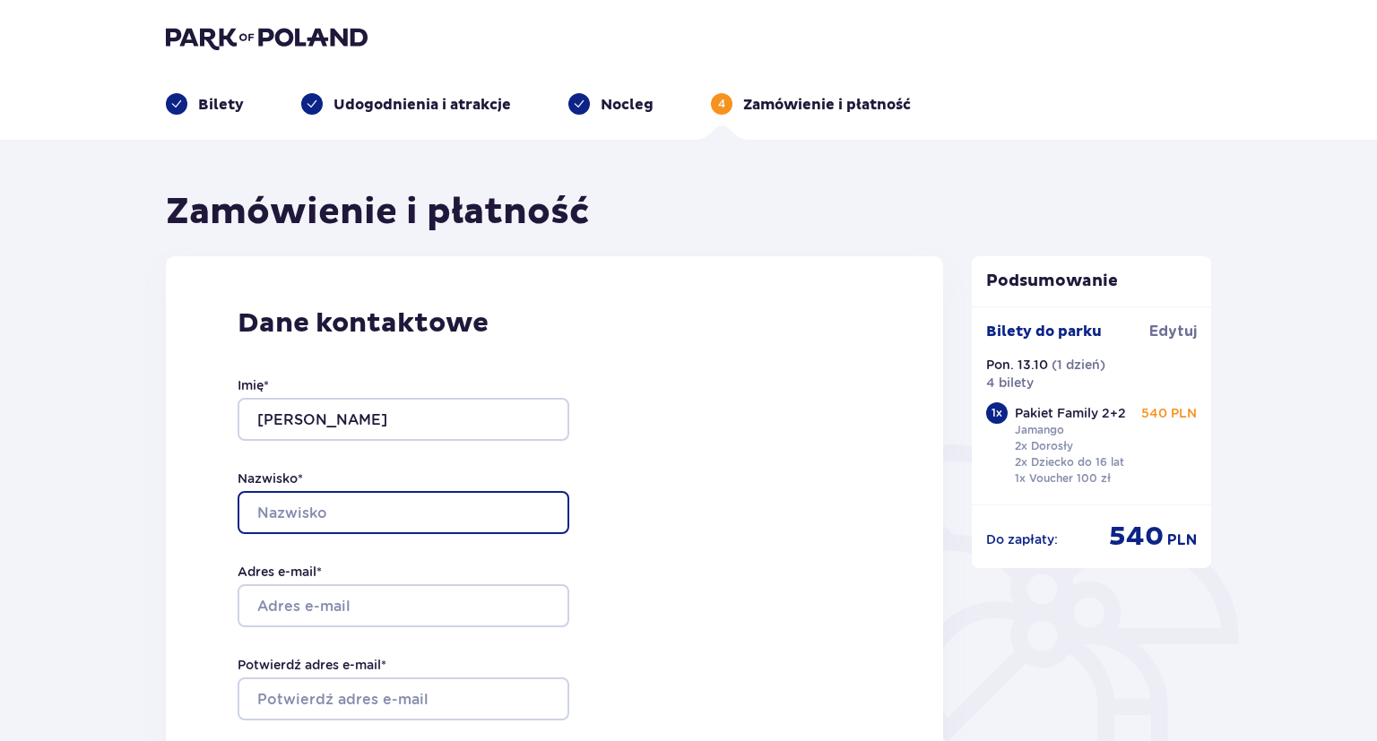
click at [353, 510] on input "Nazwisko *" at bounding box center [404, 512] width 332 height 43
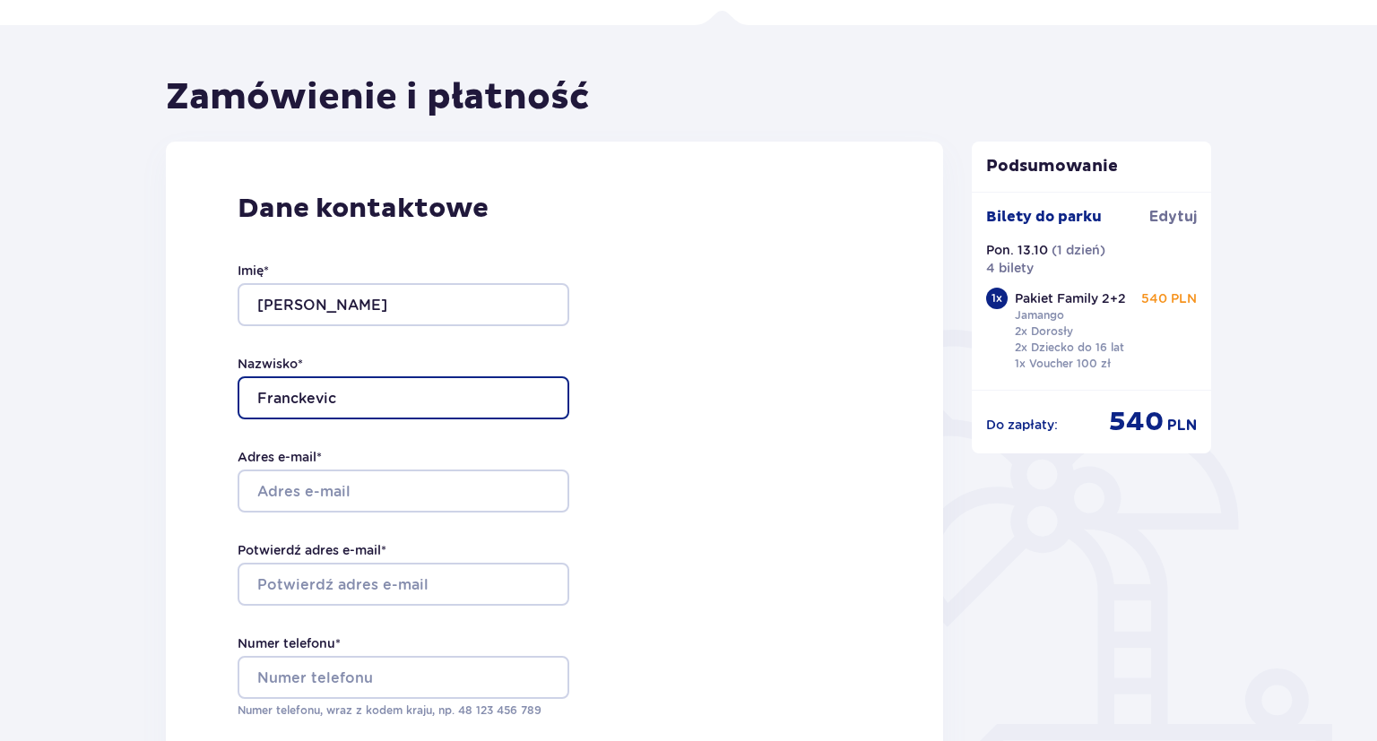
scroll to position [189, 0]
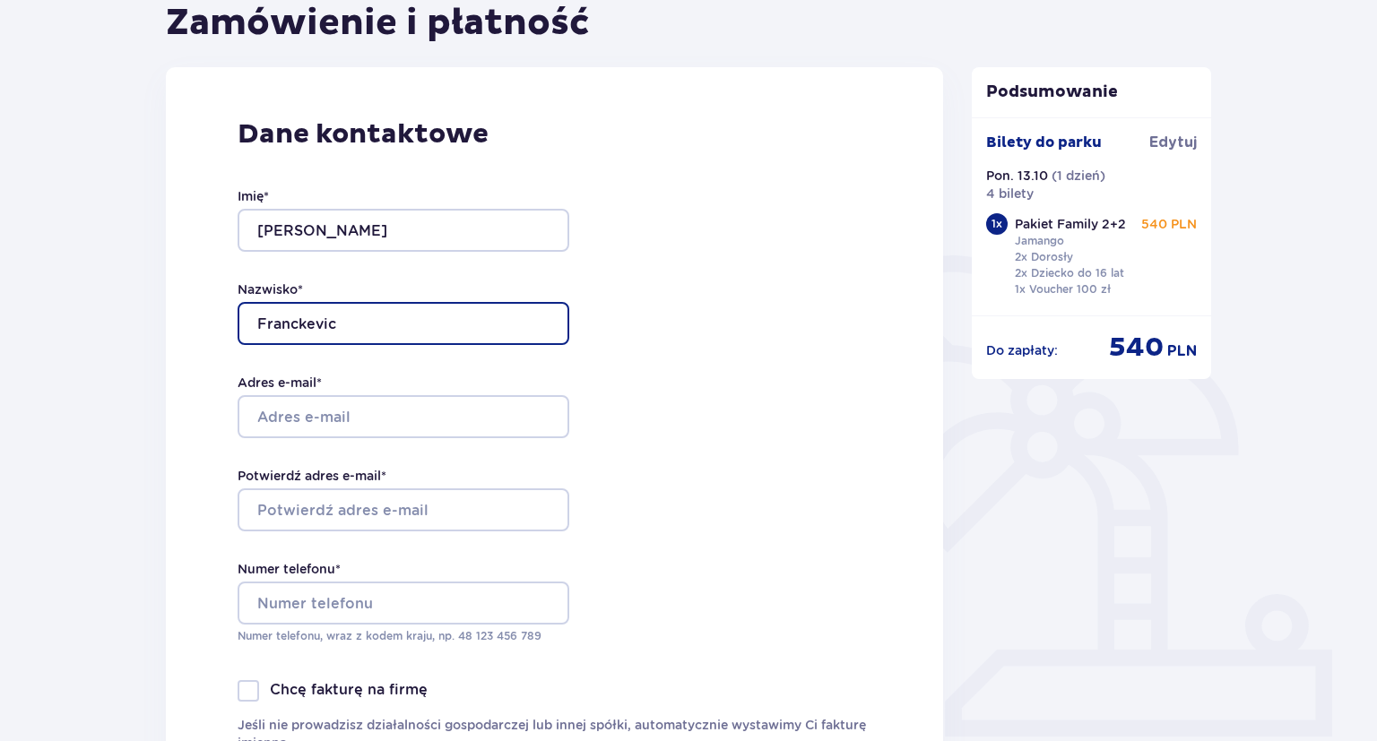
type input "Franckevic"
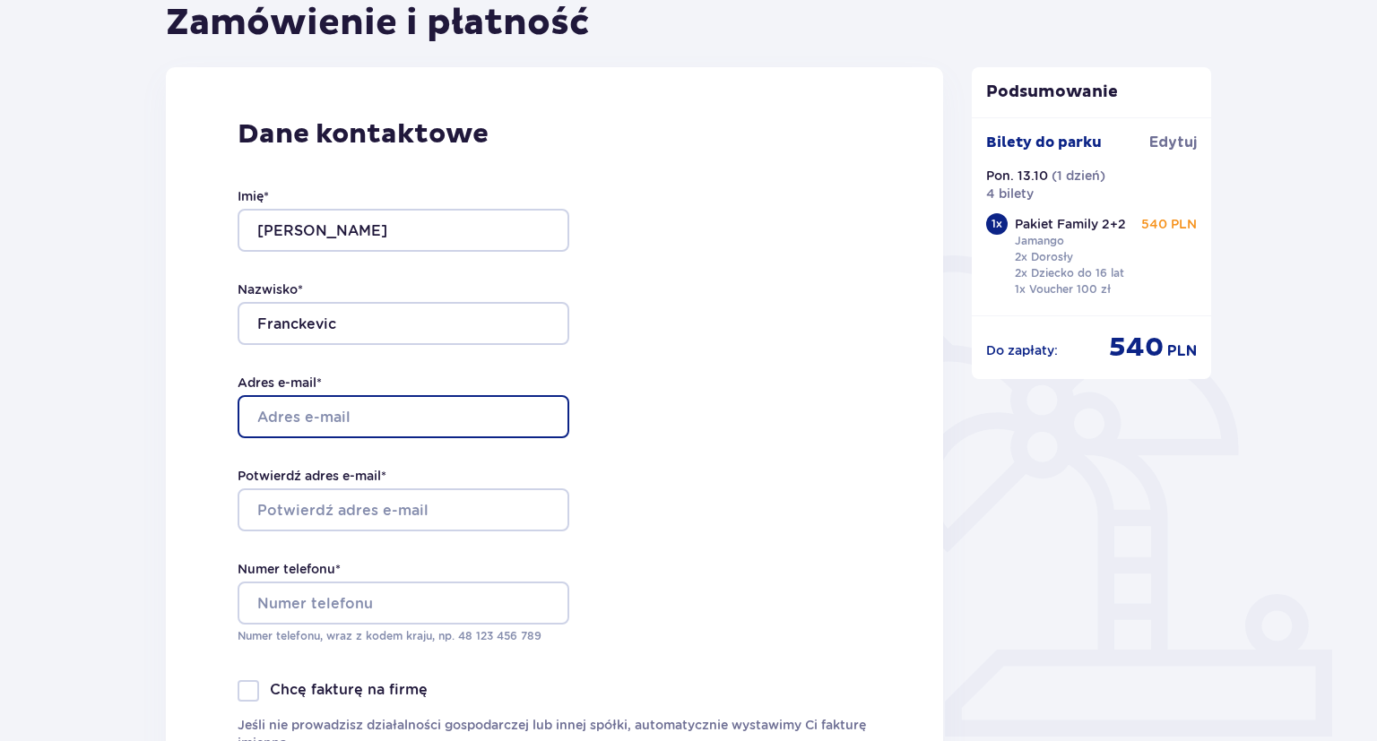
click at [290, 418] on input "Adres e-mail *" at bounding box center [404, 416] width 332 height 43
type input "stankevic.di@gmail.com"
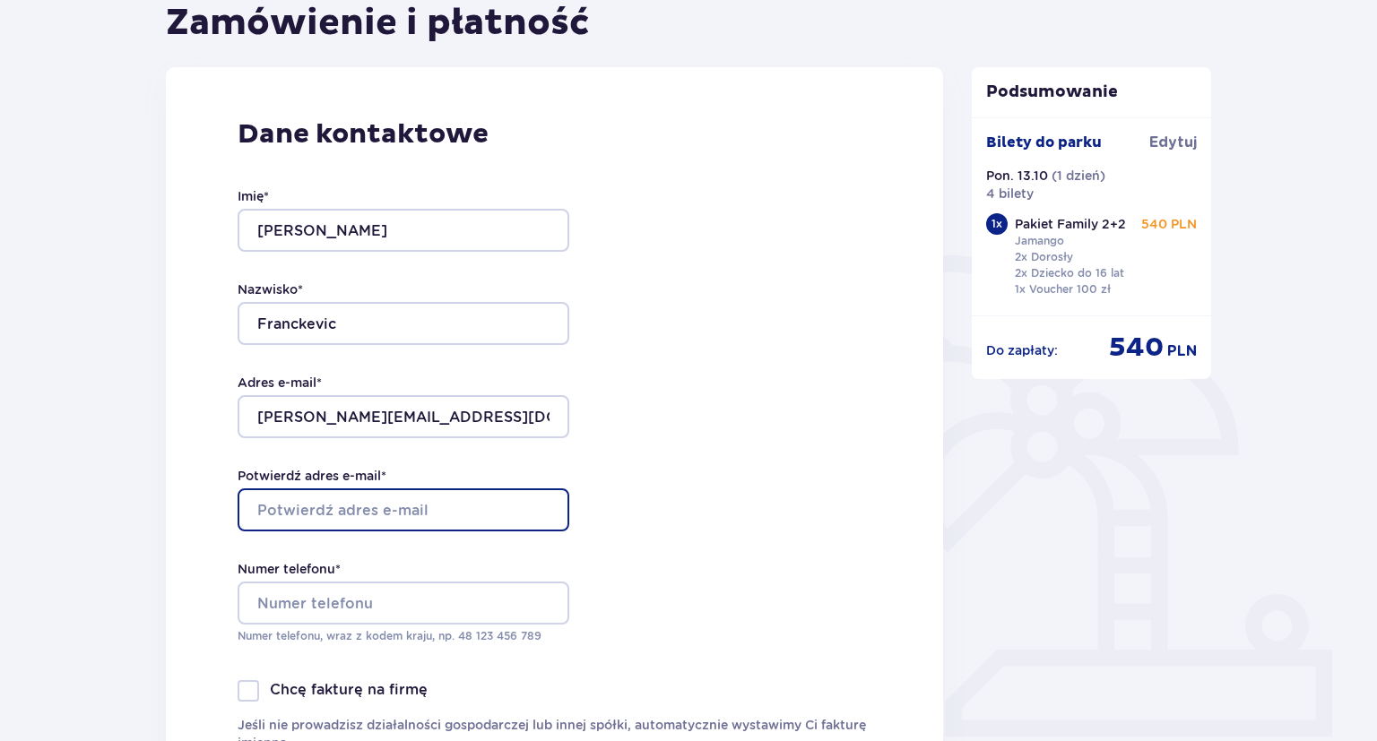
click at [311, 510] on input "Potwierdź adres e-mail *" at bounding box center [404, 510] width 332 height 43
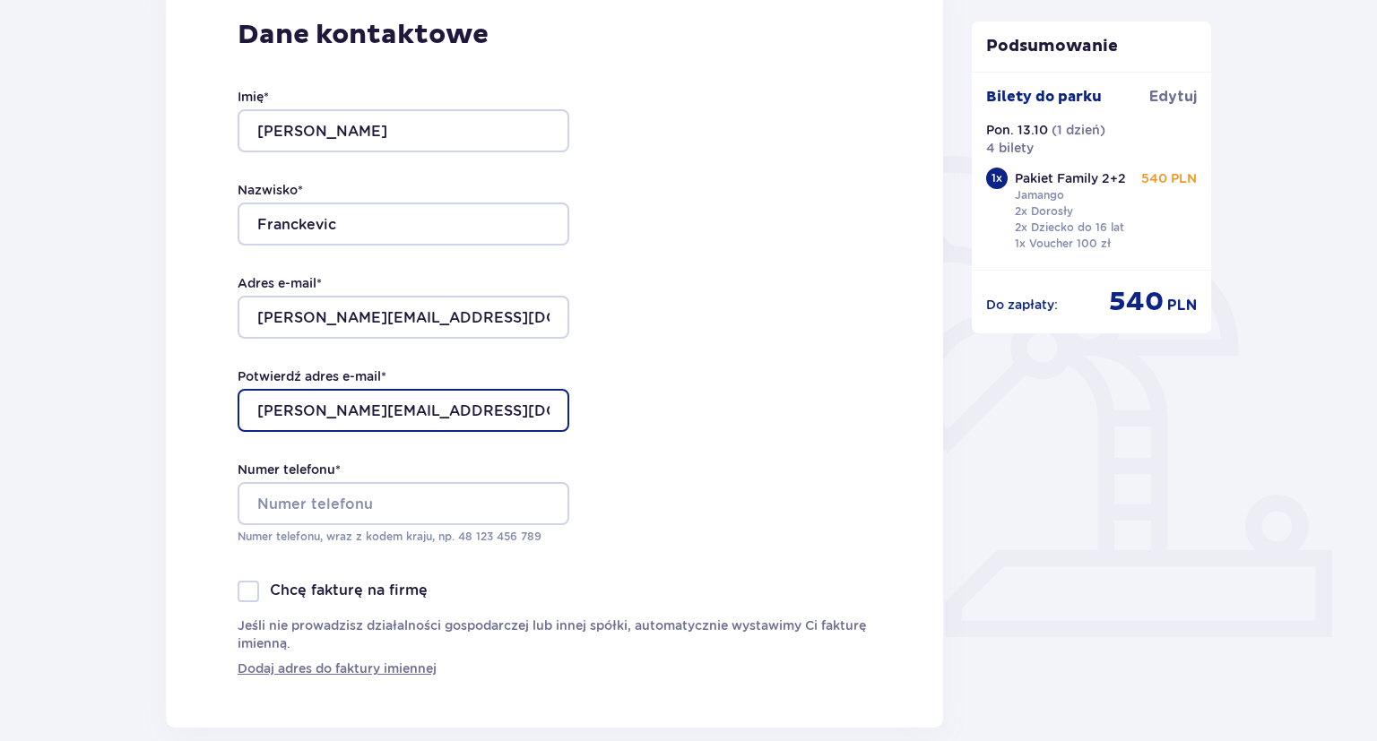
scroll to position [378, 0]
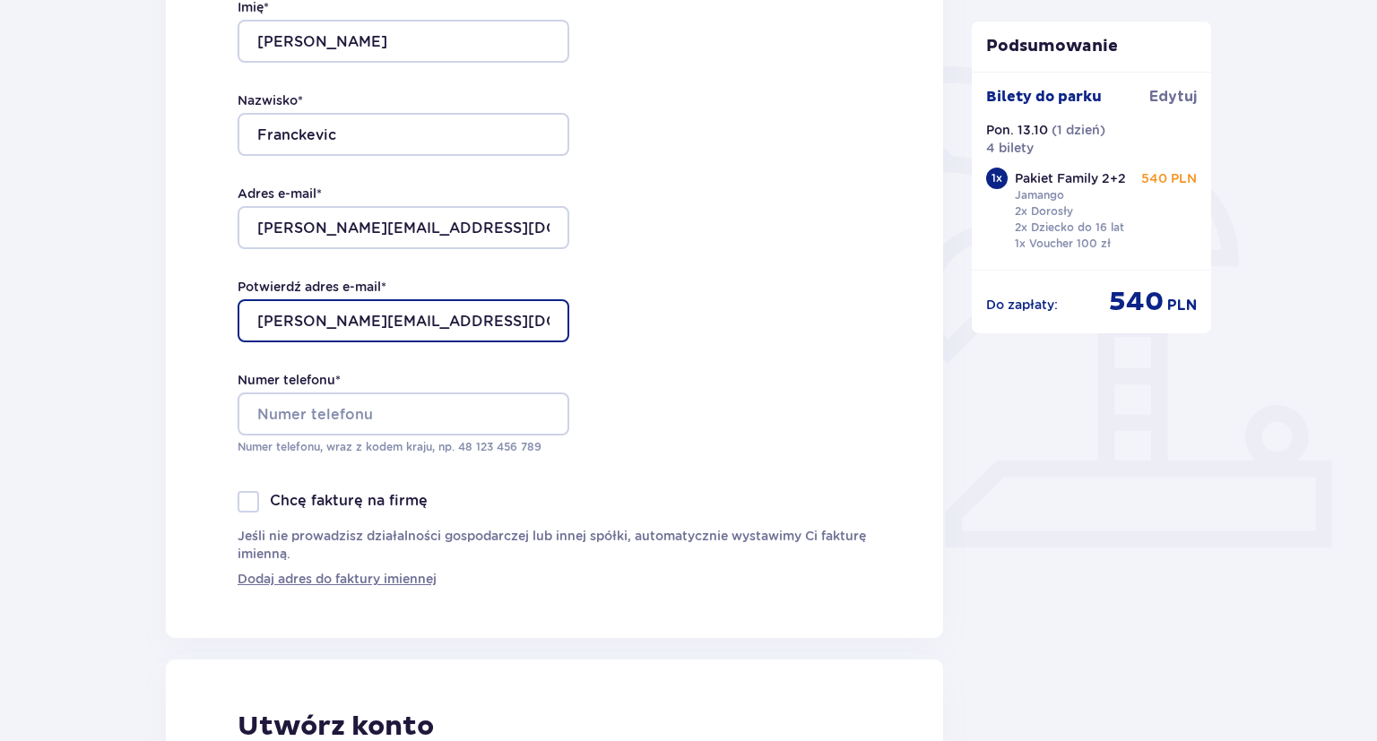
type input "stankevic.di@gmail.com"
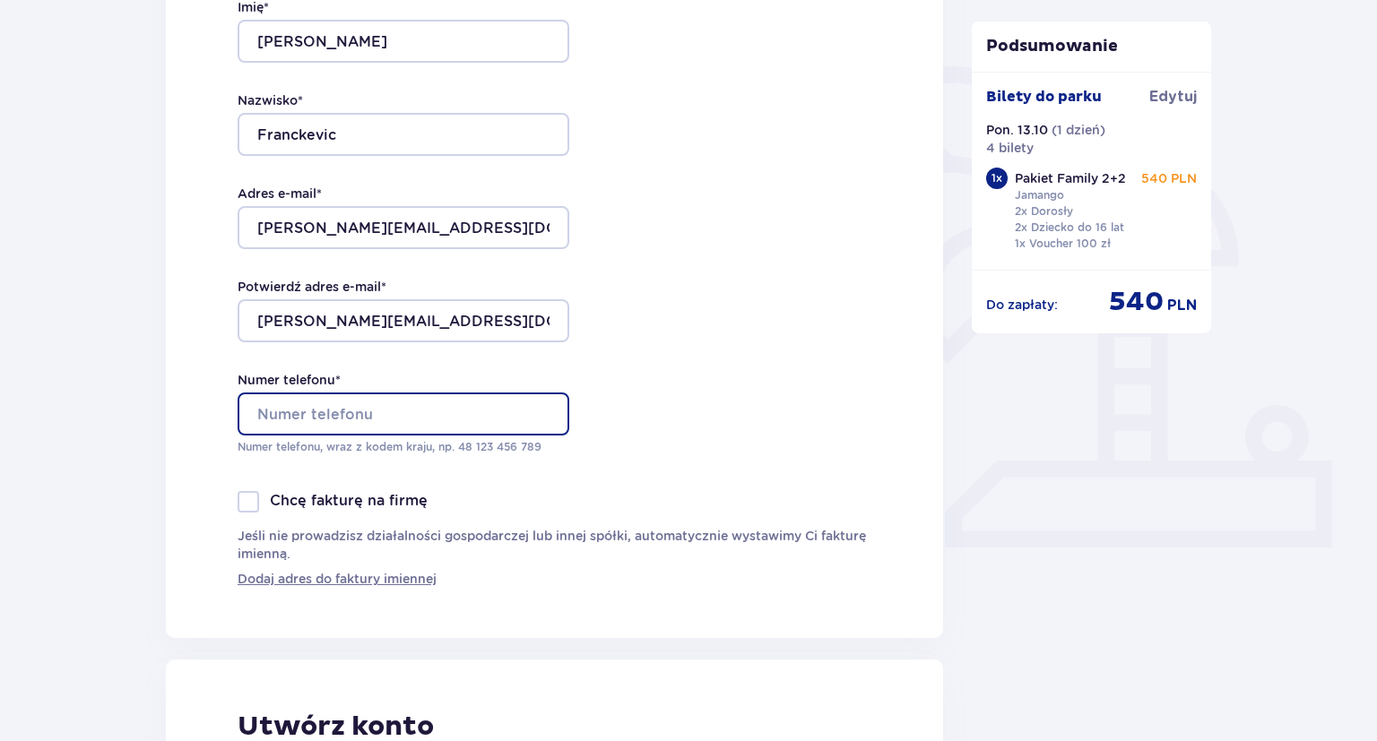
click at [370, 420] on input "Numer telefonu *" at bounding box center [404, 414] width 332 height 43
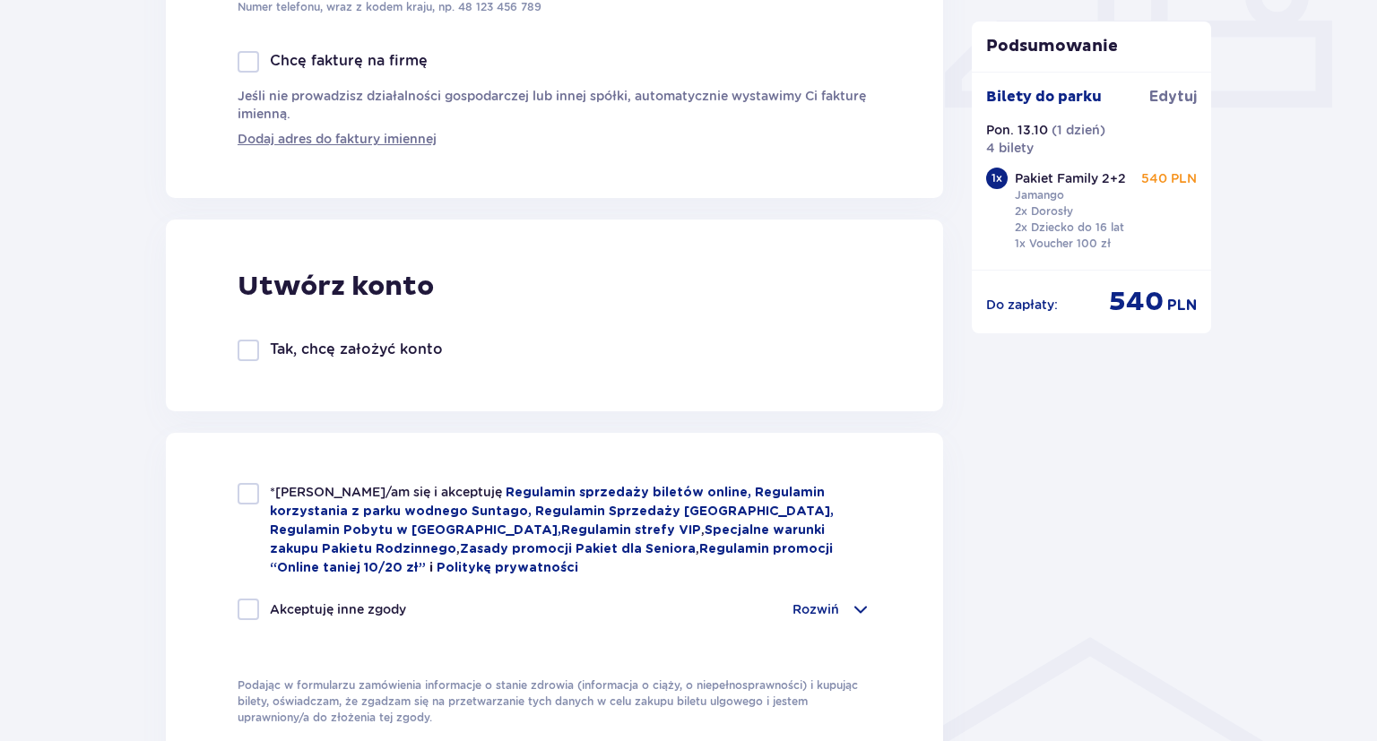
scroll to position [852, 0]
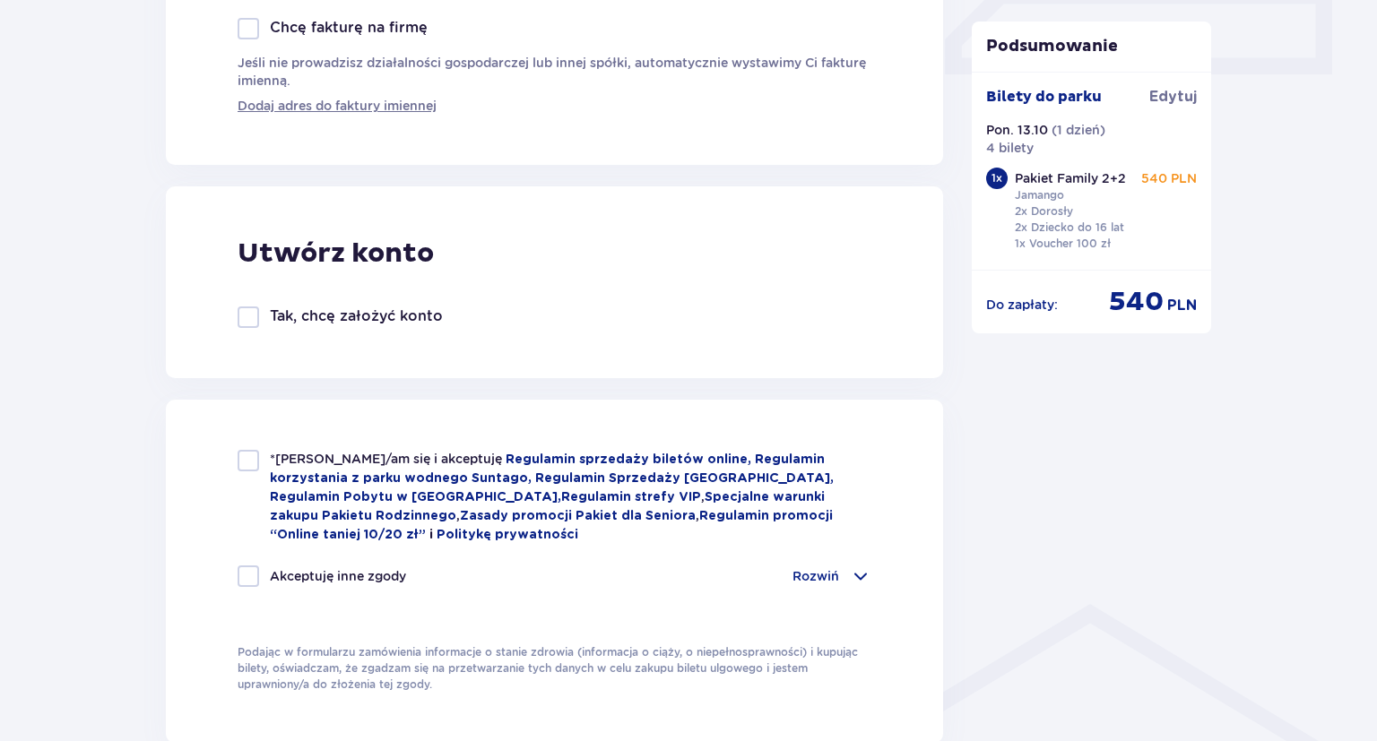
type input "+37060443111"
click at [246, 464] on div at bounding box center [249, 461] width 22 height 22
checkbox input "true"
click at [250, 568] on div at bounding box center [249, 577] width 22 height 22
checkbox input "true"
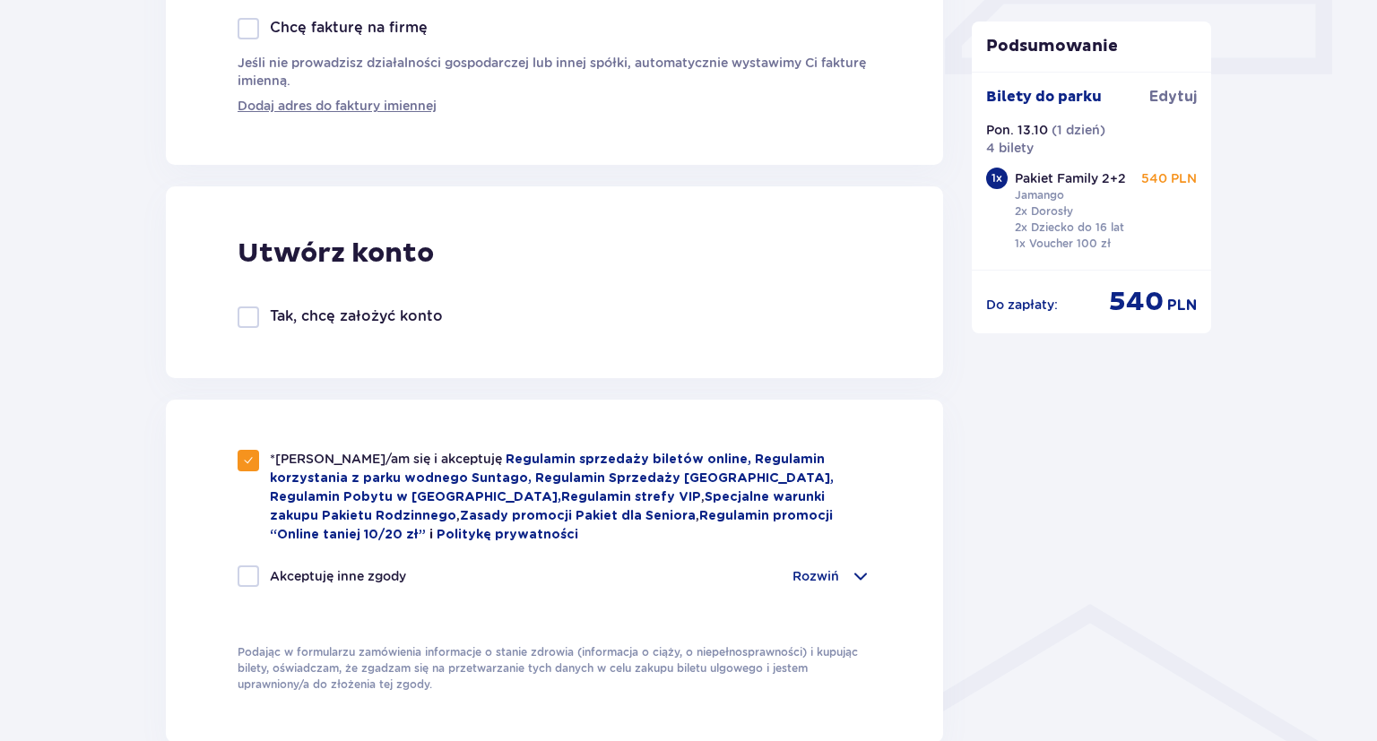
checkbox input "true"
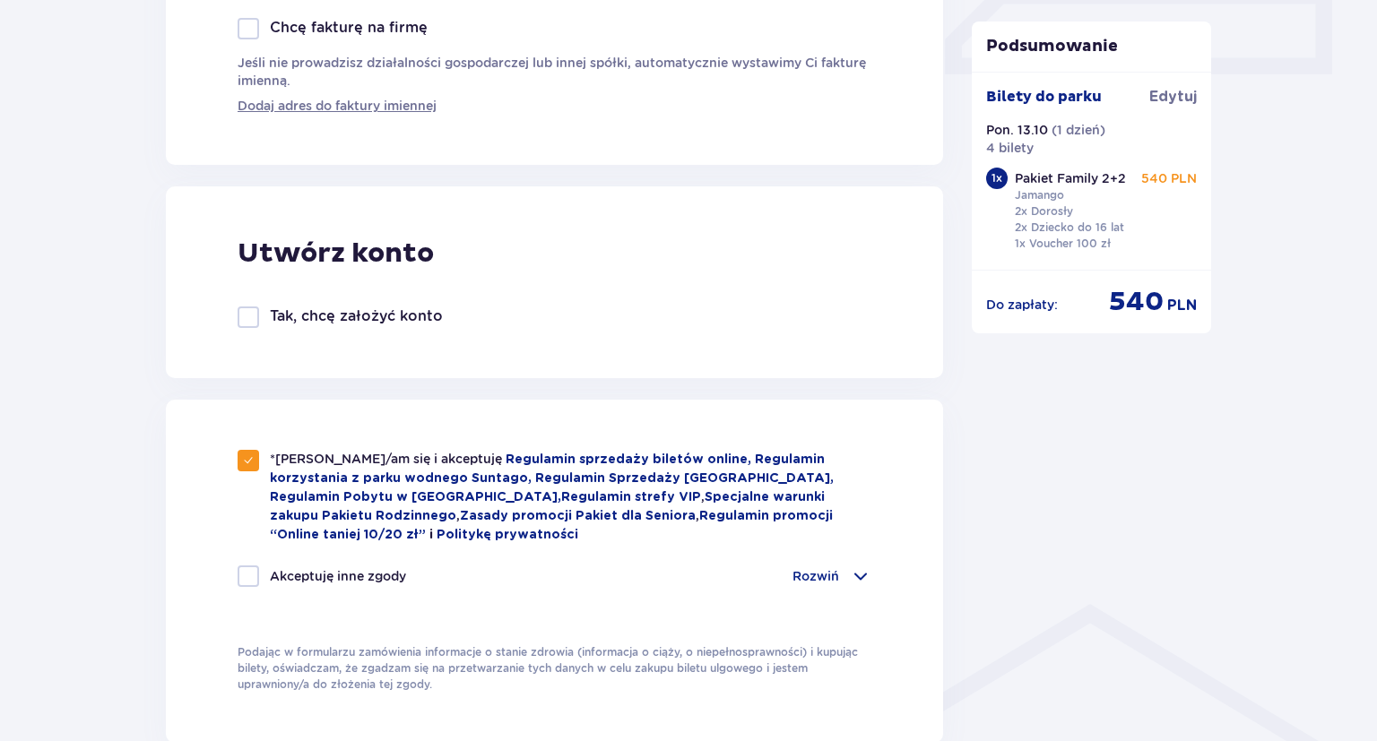
checkbox input "true"
click at [851, 566] on div "Rozwiń" at bounding box center [832, 577] width 79 height 22
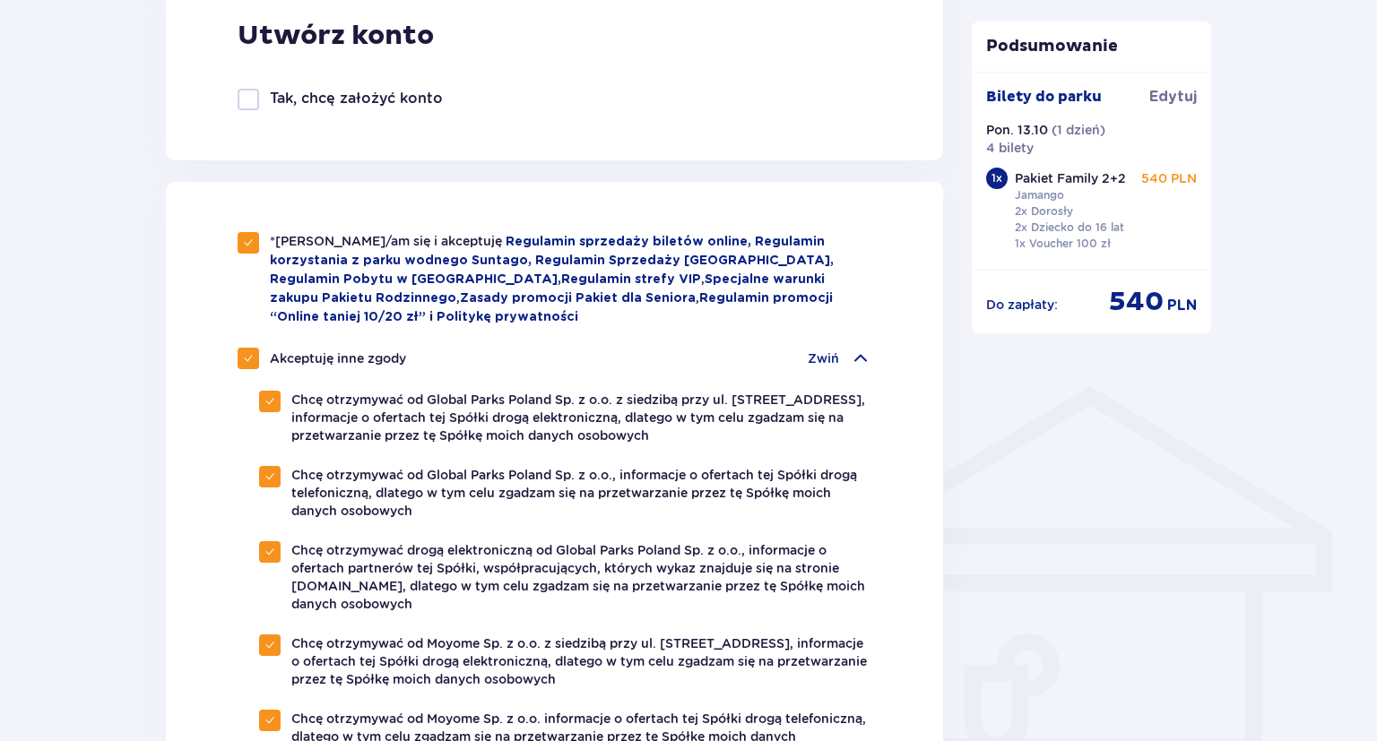
scroll to position [1230, 0]
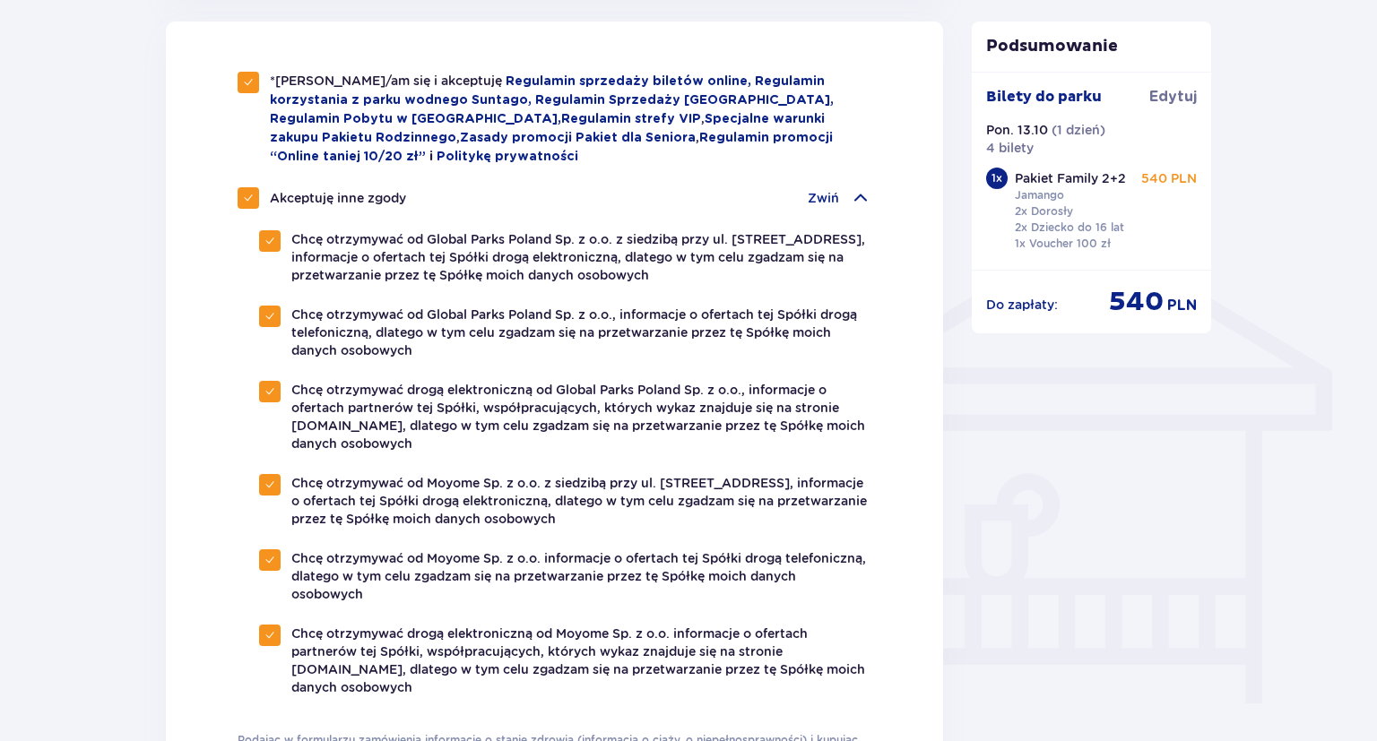
click at [252, 193] on span at bounding box center [248, 198] width 11 height 11
checkbox input "false"
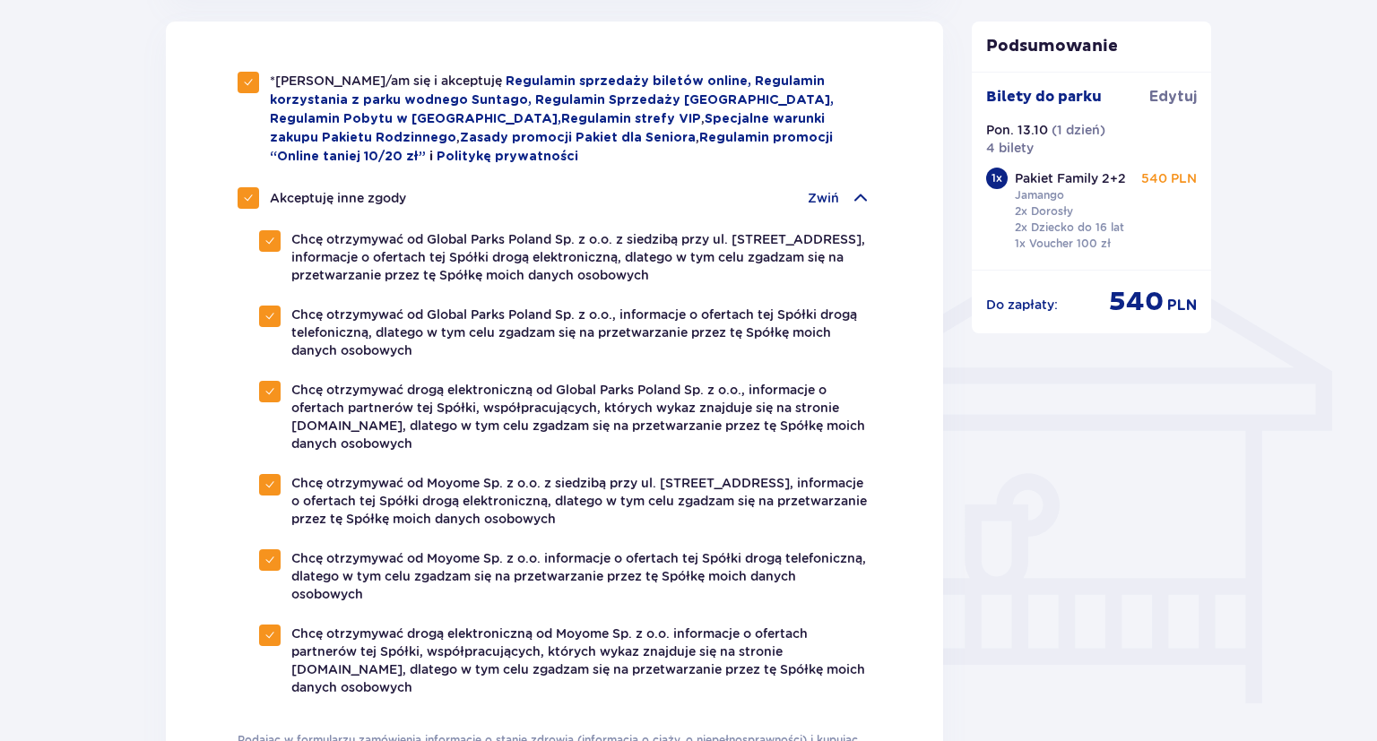
checkbox input "false"
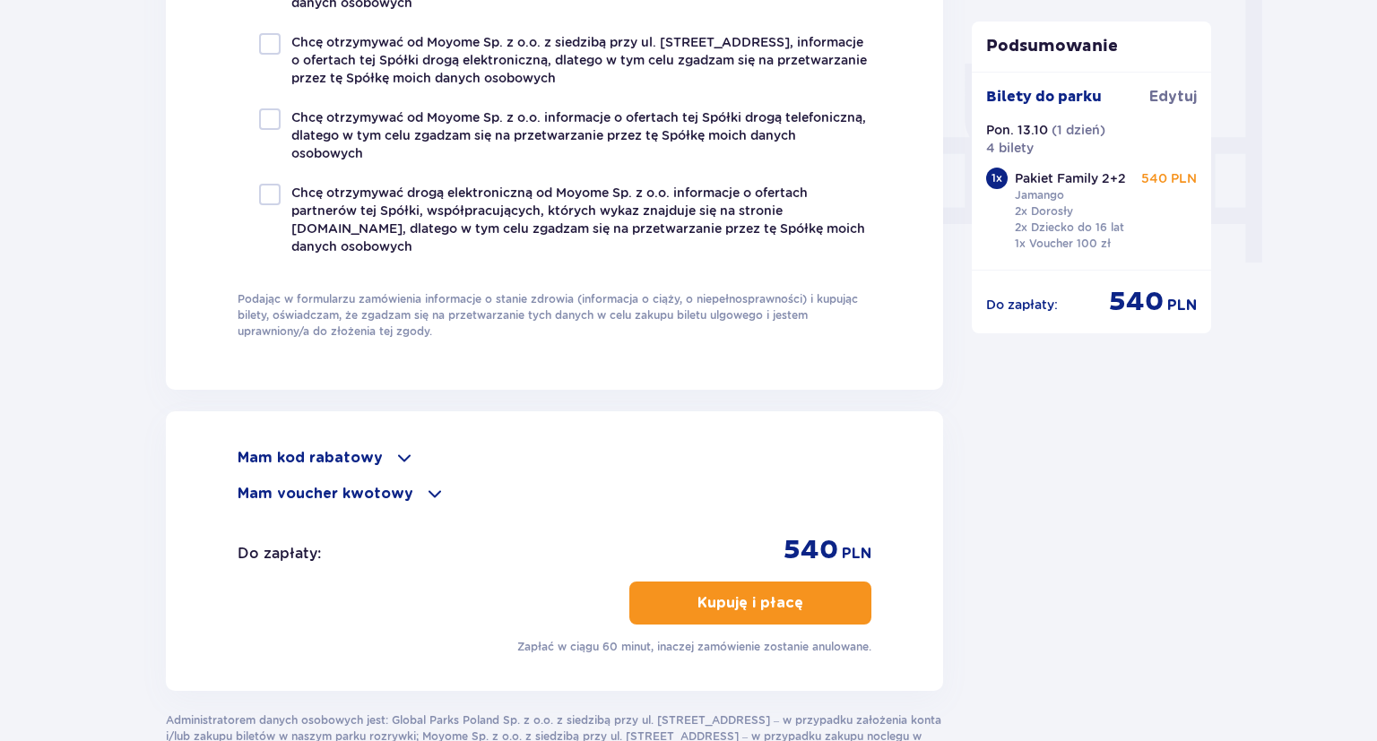
scroll to position [1703, 0]
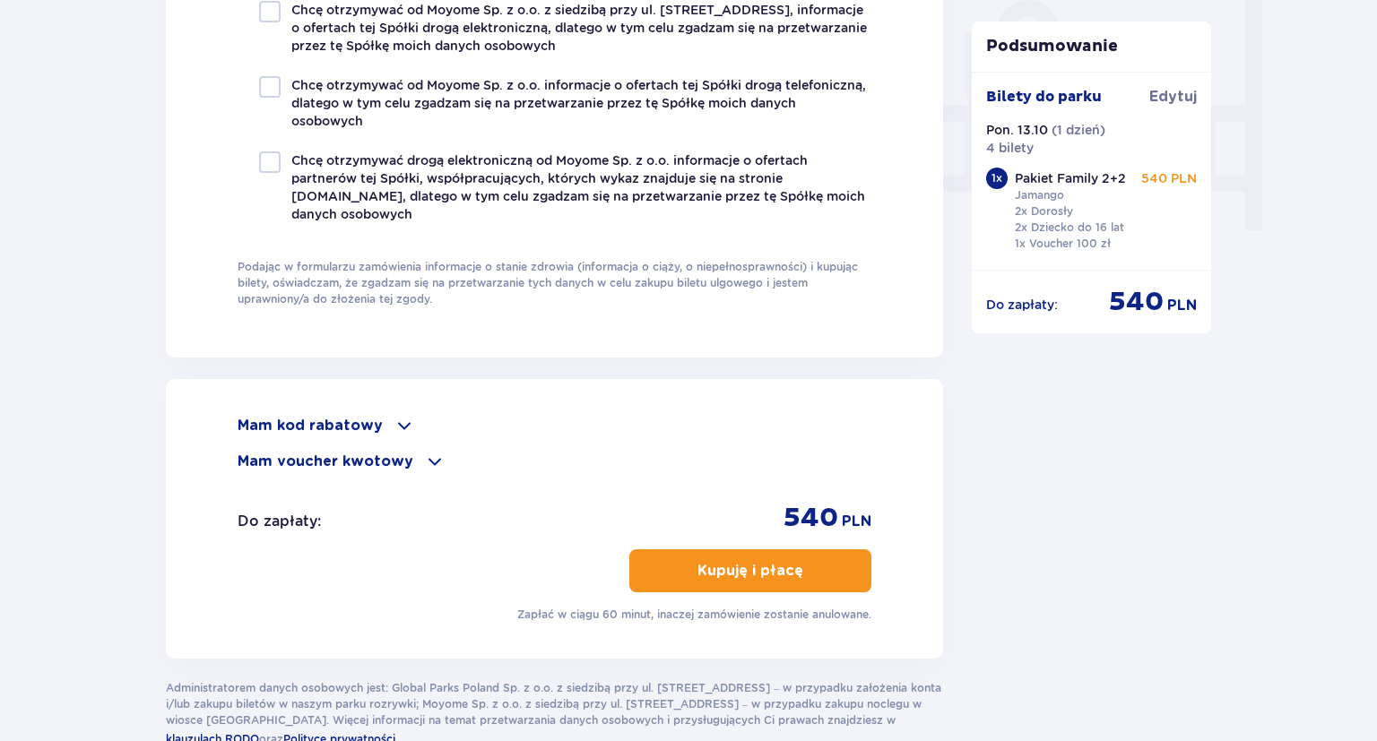
click at [750, 570] on p "Kupuję i płacę" at bounding box center [751, 571] width 106 height 20
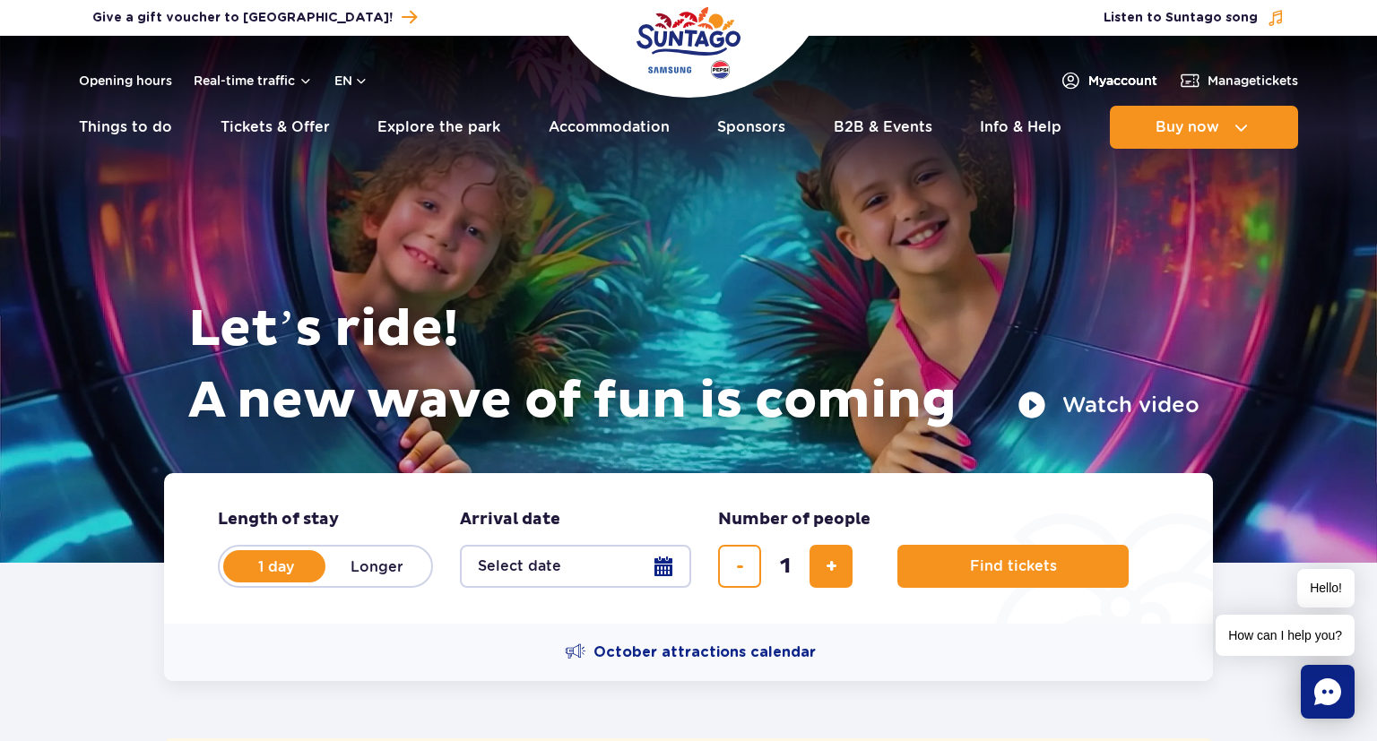
click at [1117, 75] on span "My account" at bounding box center [1122, 81] width 69 height 18
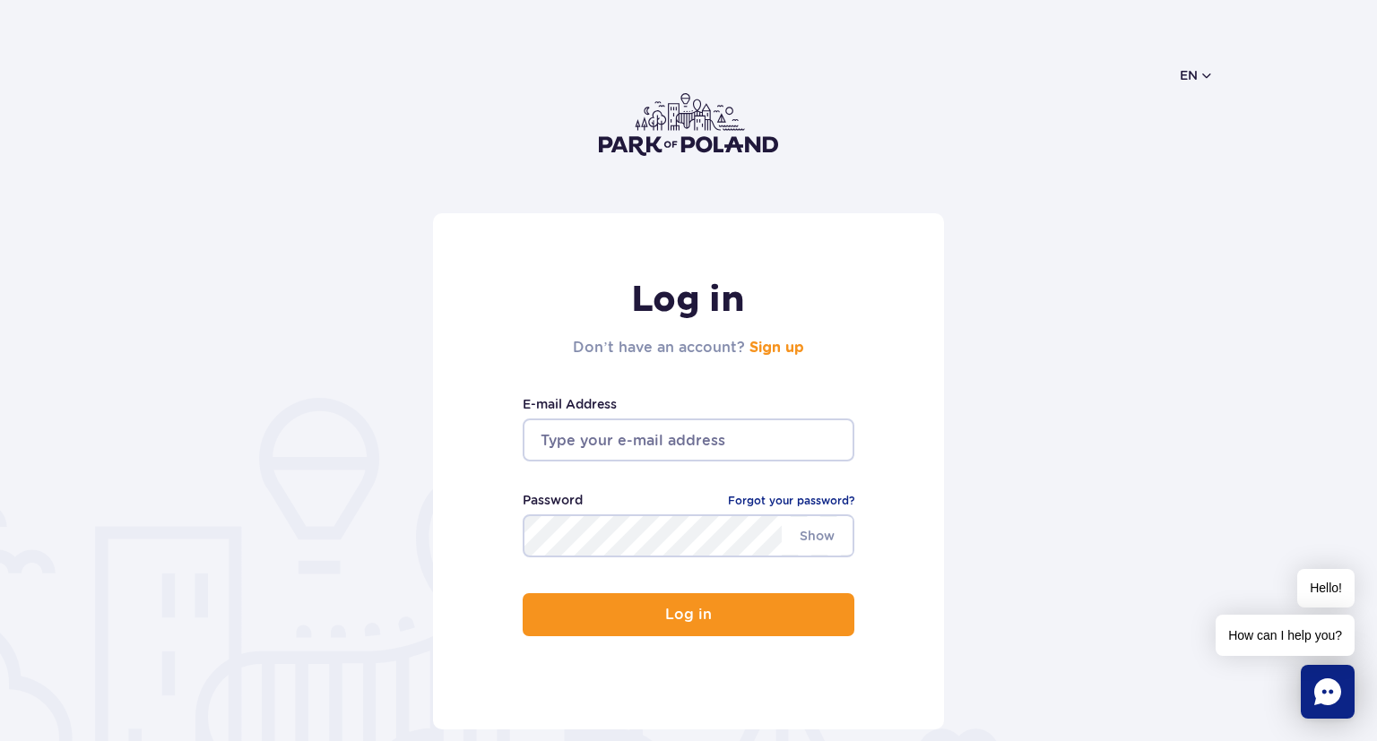
click at [643, 438] on input "email" at bounding box center [689, 440] width 332 height 43
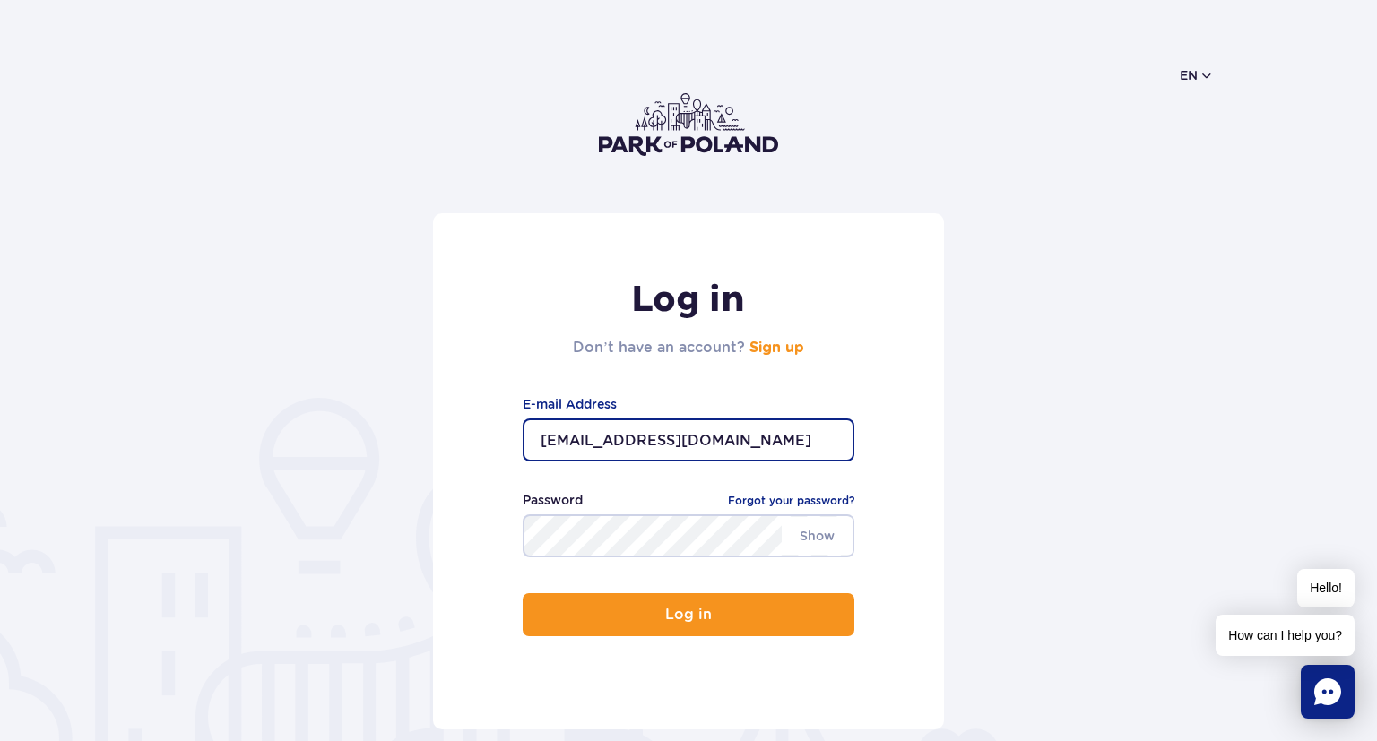
type input "[EMAIL_ADDRESS][DOMAIN_NAME]"
